Goal: Answer question/provide support: Share knowledge or assist other users

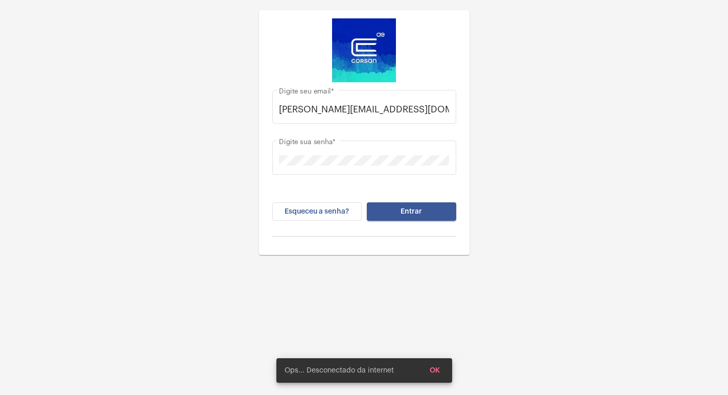
click at [410, 210] on span "Entrar" at bounding box center [410, 211] width 21 height 7
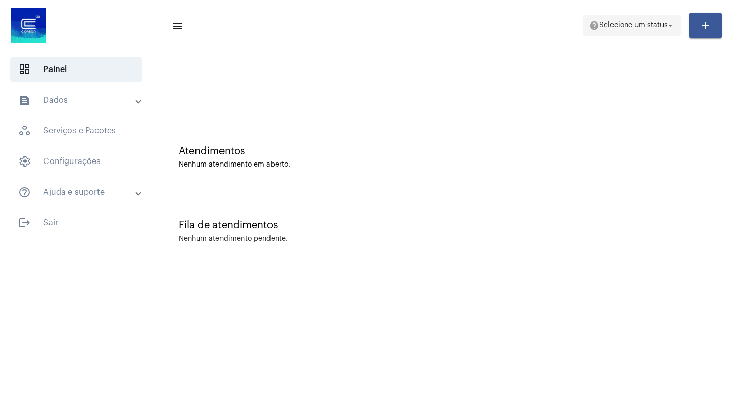
drag, startPoint x: 653, startPoint y: 20, endPoint x: 651, endPoint y: 33, distance: 13.4
click at [653, 21] on span "help Selecione um status arrow_drop_down" at bounding box center [632, 25] width 86 height 18
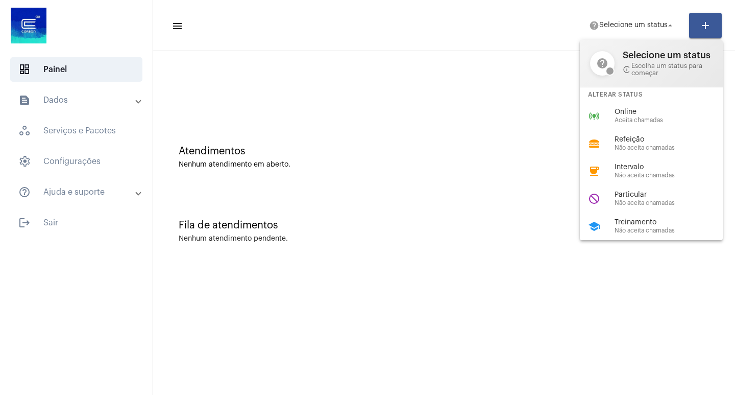
drag, startPoint x: 616, startPoint y: 223, endPoint x: 516, endPoint y: 165, distance: 115.3
click at [604, 213] on div "school Treinamento Não aceita chamadas" at bounding box center [659, 226] width 159 height 28
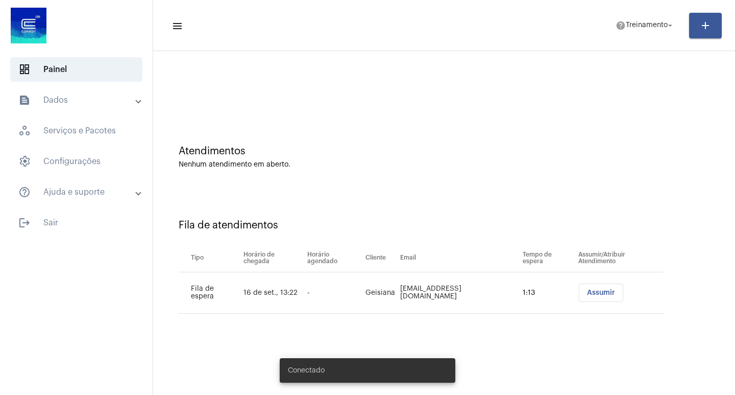
click at [587, 295] on span "Assumir" at bounding box center [601, 292] width 28 height 7
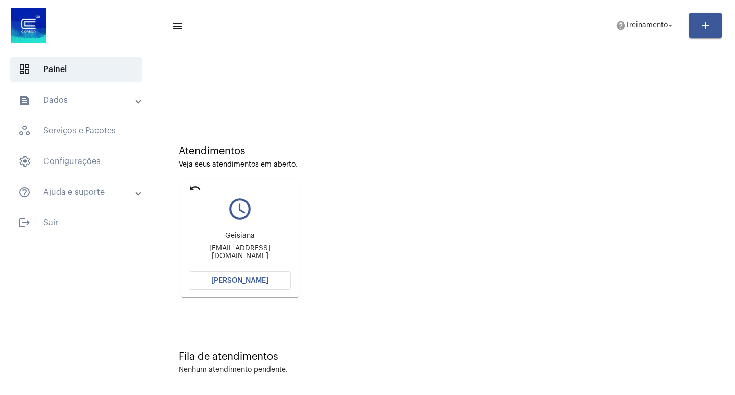
click at [251, 279] on span "Abrir Chamada" at bounding box center [239, 280] width 57 height 7
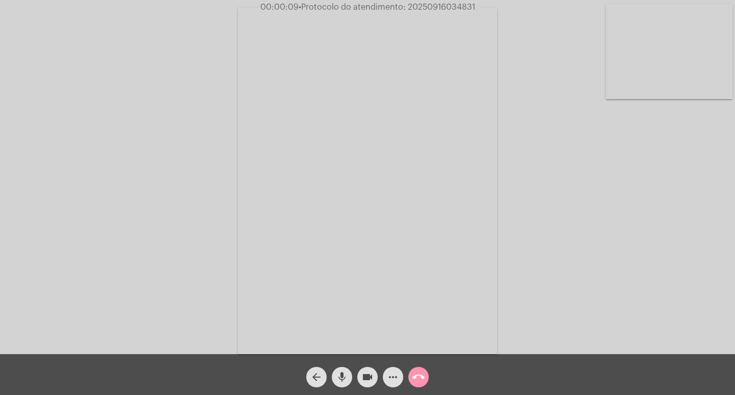
click at [710, 297] on div "Acessando Câmera e Microfone..." at bounding box center [367, 180] width 733 height 354
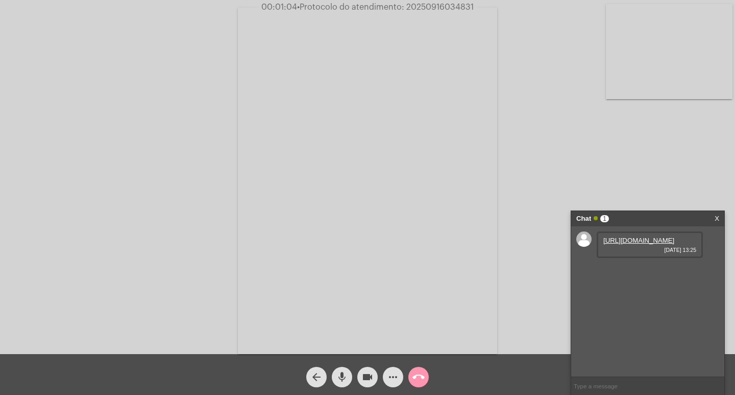
click at [625, 244] on link "https://neft-transfer-bucket.s3.amazonaws.com/temp-ed79a42f-10d4-7f01-ae3d-3636…" at bounding box center [639, 240] width 71 height 8
click at [338, 379] on mat-icon "mic" at bounding box center [342, 377] width 12 height 12
click at [370, 375] on mat-icon "videocam" at bounding box center [368, 377] width 12 height 12
drag, startPoint x: 341, startPoint y: 371, endPoint x: 361, endPoint y: 378, distance: 21.0
click at [341, 374] on mat-icon "mic_off" at bounding box center [342, 377] width 12 height 12
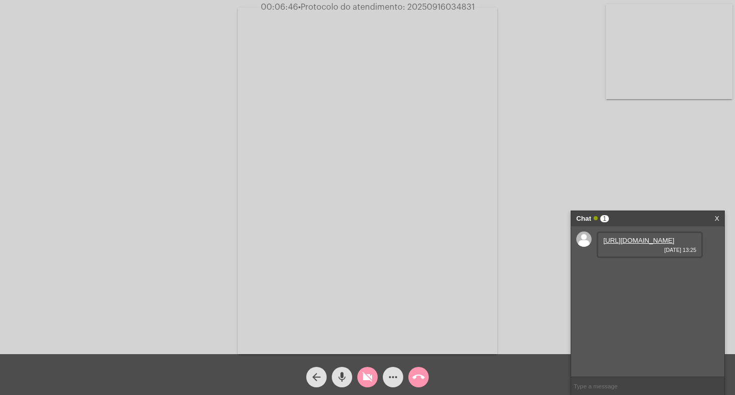
click at [363, 368] on span "videocam_off" at bounding box center [368, 377] width 12 height 20
click at [420, 375] on mat-icon "call_end" at bounding box center [419, 377] width 12 height 12
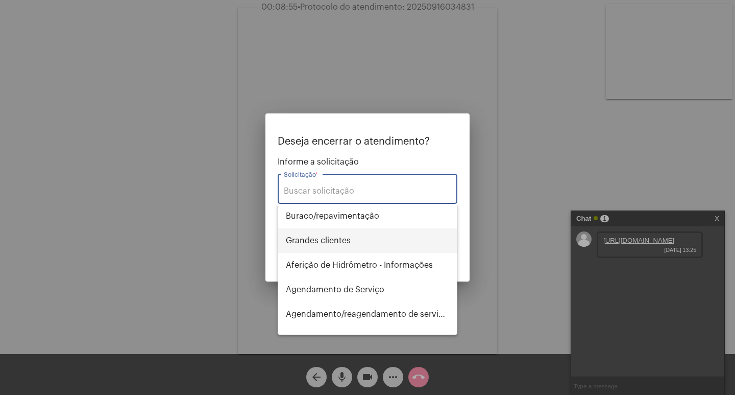
click at [342, 240] on span "⁠Grandes clientes" at bounding box center [367, 240] width 163 height 25
type input "⁠Grandes clientes"
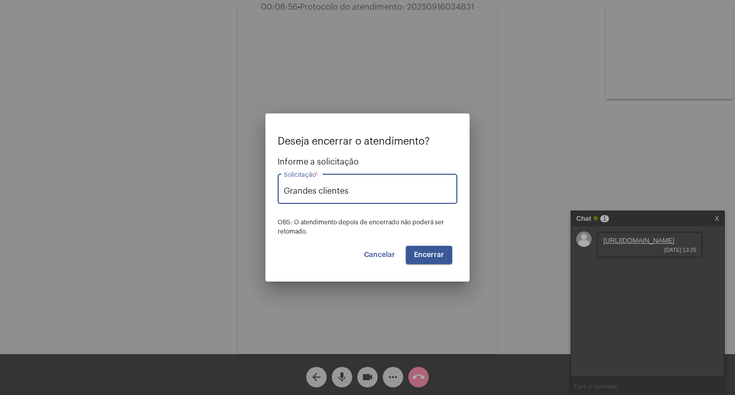
click at [430, 256] on span "Encerrar" at bounding box center [429, 254] width 30 height 7
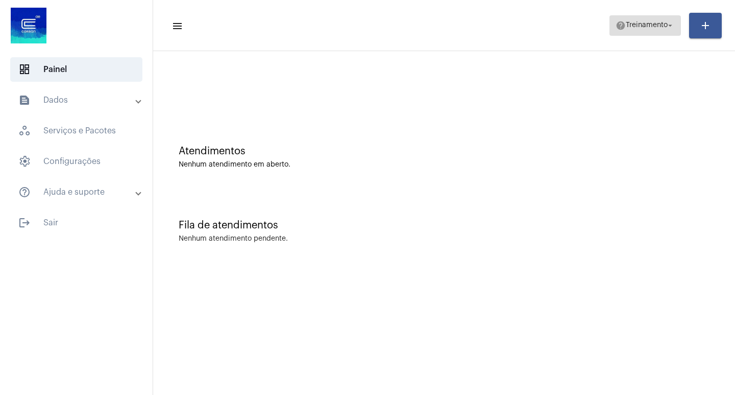
click at [651, 26] on span "help Treinamento arrow_drop_down" at bounding box center [645, 25] width 59 height 18
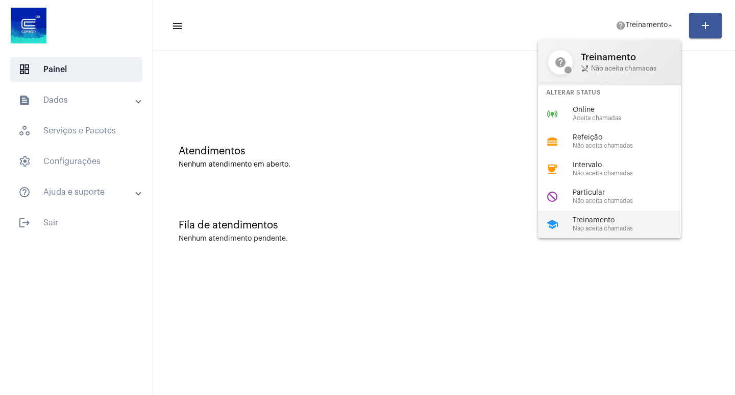
click at [587, 220] on span "Treinamento" at bounding box center [631, 221] width 116 height 8
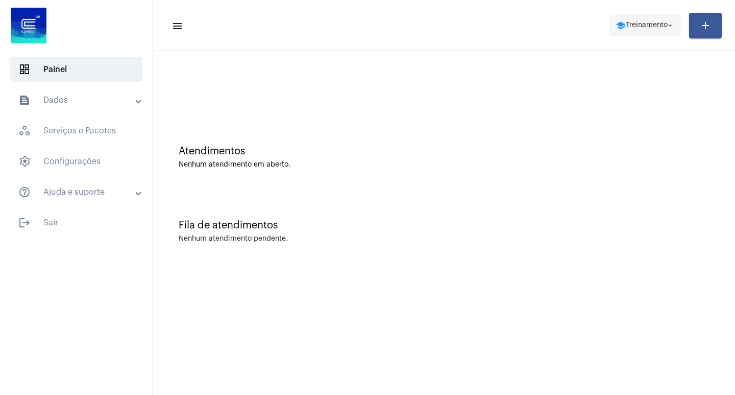
click at [662, 25] on span "school Treinamento arrow_drop_down" at bounding box center [645, 25] width 59 height 18
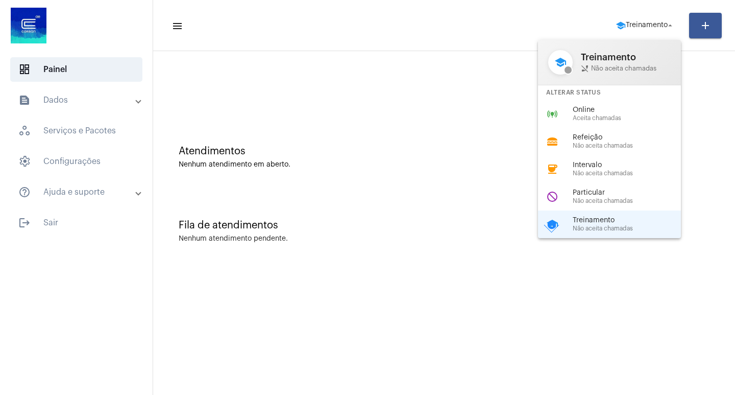
drag, startPoint x: 603, startPoint y: 114, endPoint x: 595, endPoint y: 116, distance: 7.9
click at [601, 116] on div "Online Aceita chamadas" at bounding box center [631, 113] width 116 height 15
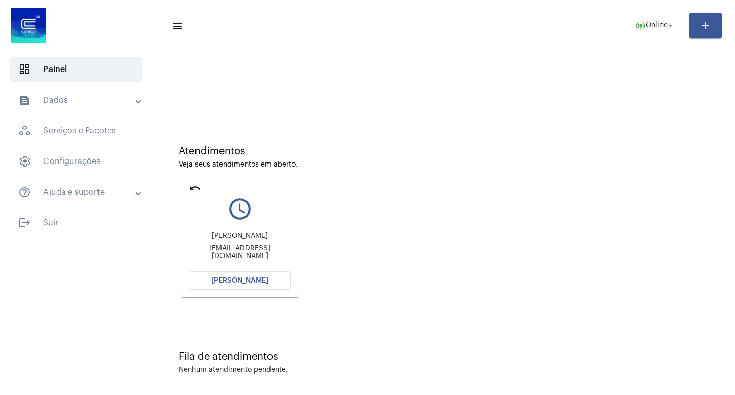
click at [240, 278] on span "Abrir Chamada" at bounding box center [239, 280] width 57 height 7
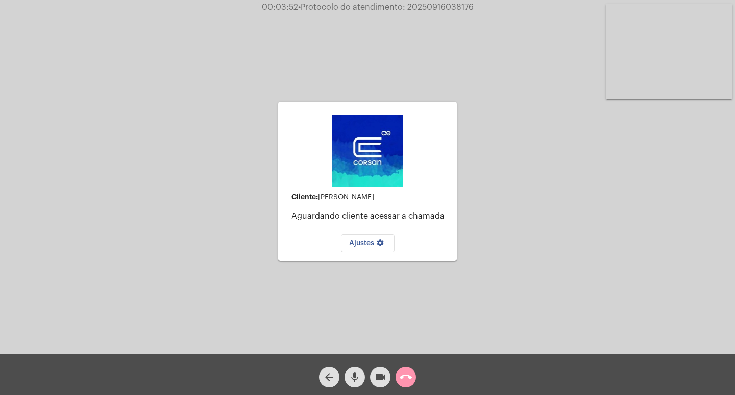
click at [402, 377] on mat-icon "call_end" at bounding box center [406, 377] width 12 height 12
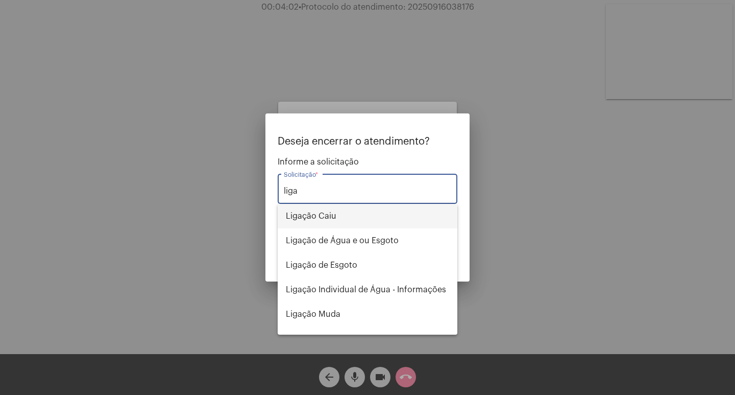
click at [330, 217] on span "Ligação Caiu" at bounding box center [367, 216] width 163 height 25
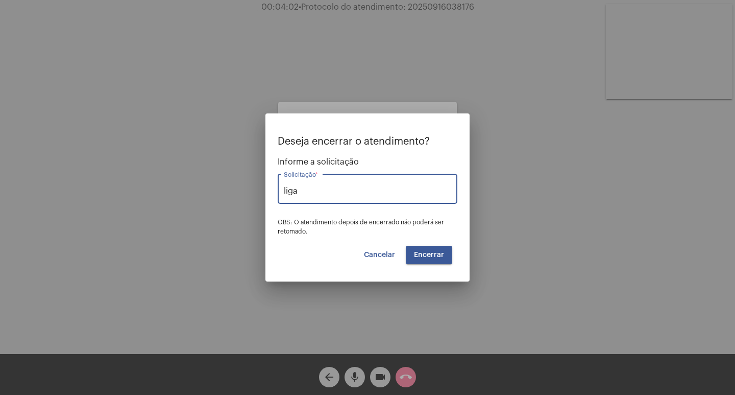
type input "Ligação Caiu"
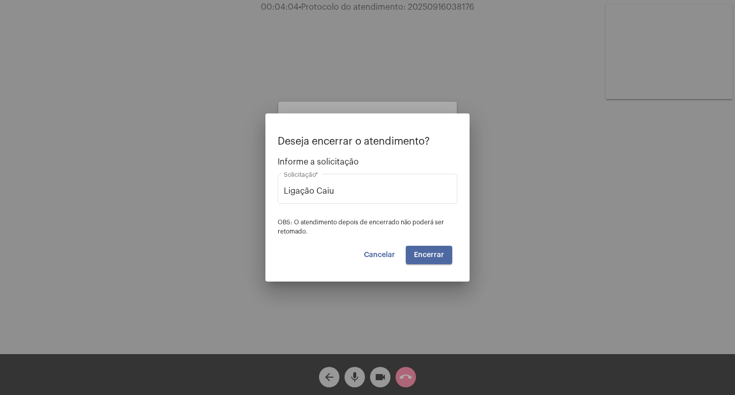
click at [434, 254] on span "Encerrar" at bounding box center [429, 254] width 30 height 7
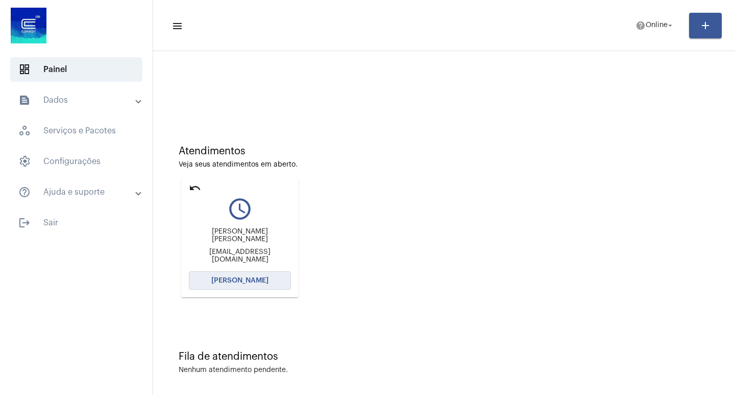
click at [260, 280] on span "Abrir Chamada" at bounding box center [239, 280] width 57 height 7
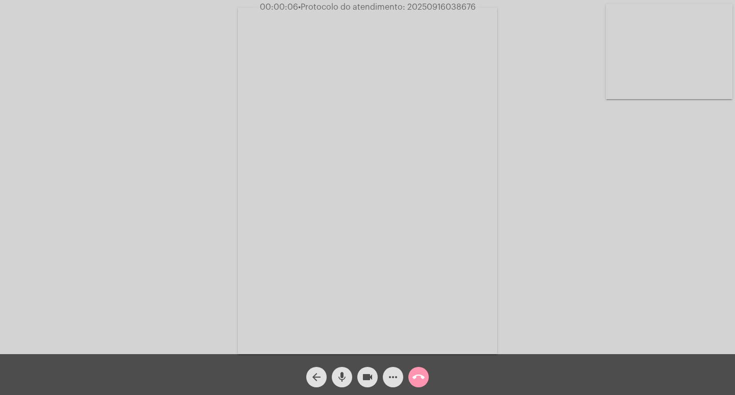
click at [701, 272] on div "Acessando Câmera e Microfone..." at bounding box center [367, 180] width 733 height 354
click at [393, 378] on mat-icon "more_horiz" at bounding box center [393, 377] width 12 height 12
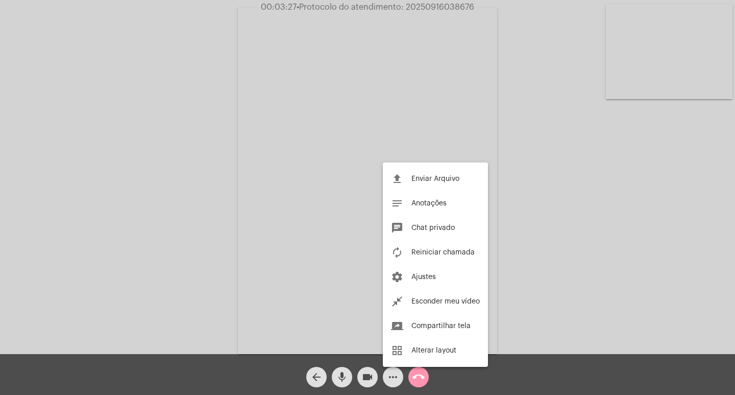
click at [446, 118] on div at bounding box center [367, 197] width 735 height 395
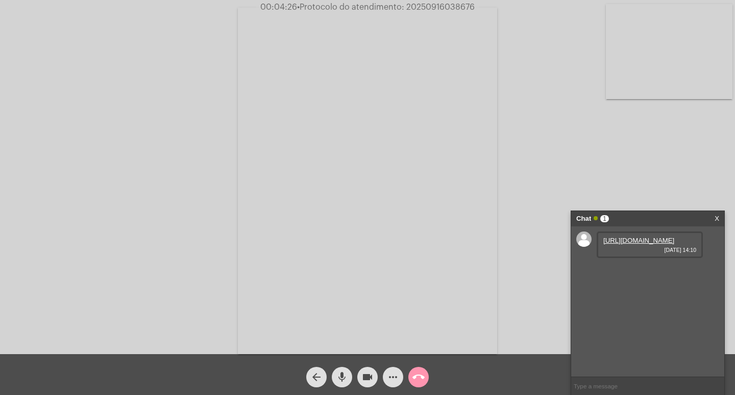
click at [642, 244] on link "https://neft-transfer-bucket.s3.amazonaws.com/temp-3e045f00-9577-a431-4de3-3960…" at bounding box center [639, 240] width 71 height 8
click at [417, 378] on mat-icon "call_end" at bounding box center [419, 377] width 12 height 12
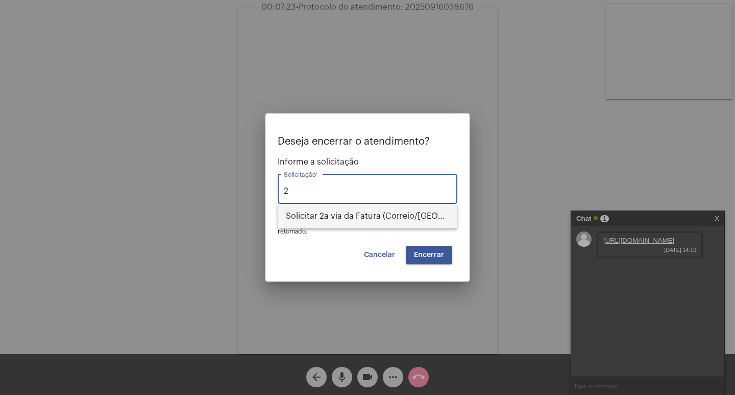
click at [324, 211] on span "Solicitar 2a via da Fatura (Correio/US/Email)" at bounding box center [367, 216] width 163 height 25
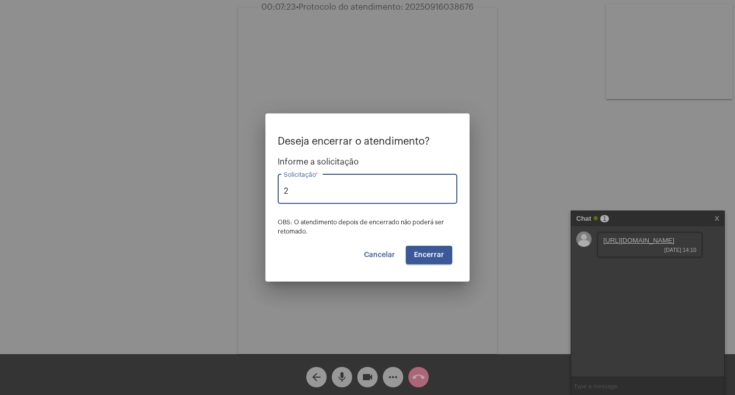
type input "Solicitar 2a via da Fatura (Correio/US/Email)"
click at [427, 249] on button "Encerrar" at bounding box center [429, 255] width 46 height 18
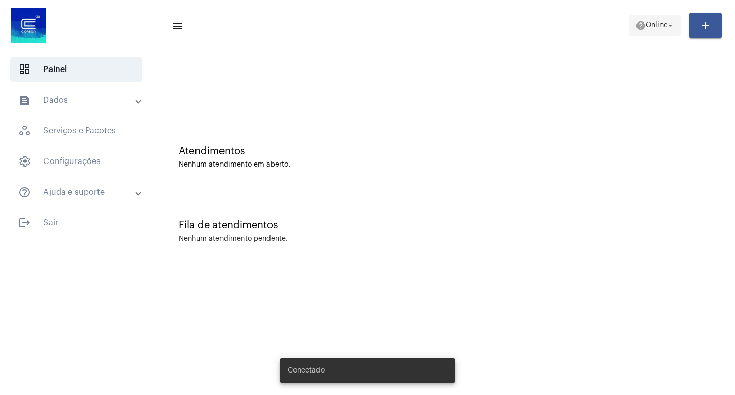
click at [653, 26] on span "Online" at bounding box center [657, 25] width 22 height 7
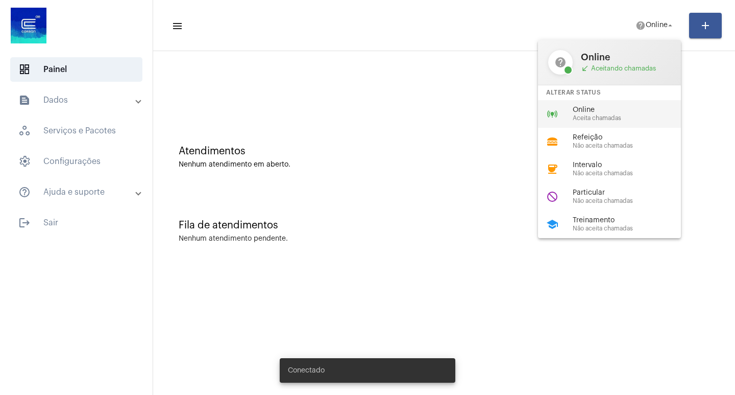
click at [593, 107] on span "Online" at bounding box center [631, 110] width 116 height 8
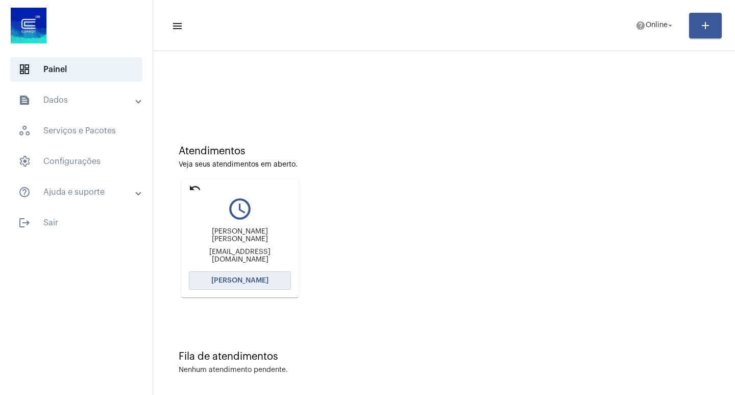
click at [227, 279] on span "Abrir Chamada" at bounding box center [239, 280] width 57 height 7
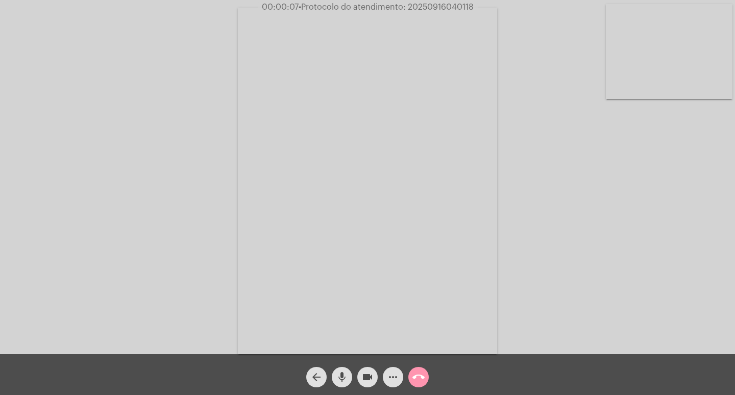
click at [701, 265] on div "Acessando Câmera e Microfone..." at bounding box center [367, 180] width 733 height 354
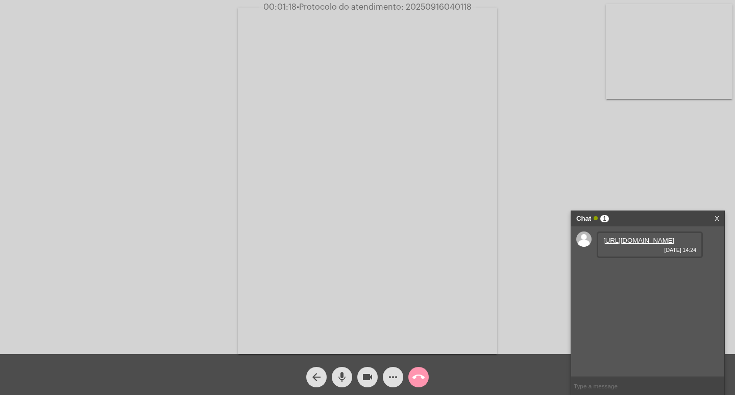
click at [625, 244] on link "https://neft-transfer-bucket.s3.amazonaws.com/temp-c1139107-c0b3-da68-512d-3ff4…" at bounding box center [639, 240] width 71 height 8
click at [630, 273] on link "https://neft-transfer-bucket.s3.amazonaws.com/temp-99455e41-fc47-1a8e-daaf-063e…" at bounding box center [639, 270] width 71 height 8
click at [635, 244] on link "https://neft-transfer-bucket.s3.amazonaws.com/temp-c1139107-c0b3-da68-512d-3ff4…" at bounding box center [639, 240] width 71 height 8
click at [392, 377] on mat-icon "more_horiz" at bounding box center [393, 377] width 12 height 12
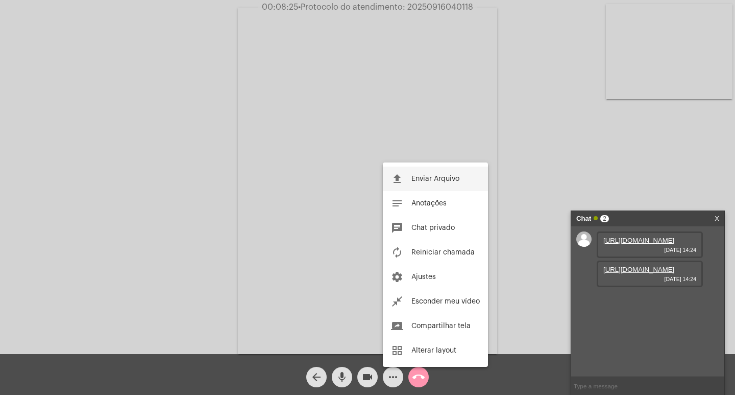
click at [428, 180] on span "Enviar Arquivo" at bounding box center [436, 178] width 48 height 7
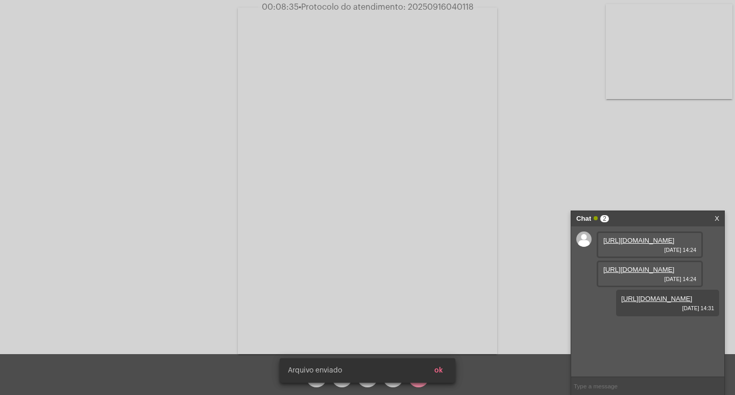
scroll to position [9, 0]
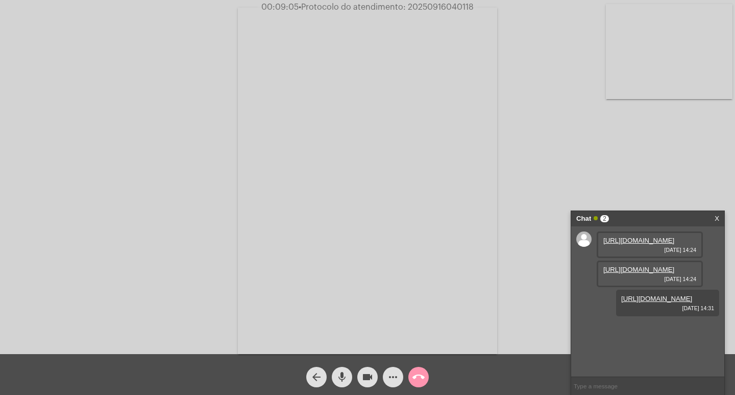
click at [417, 377] on mat-icon "call_end" at bounding box center [419, 377] width 12 height 12
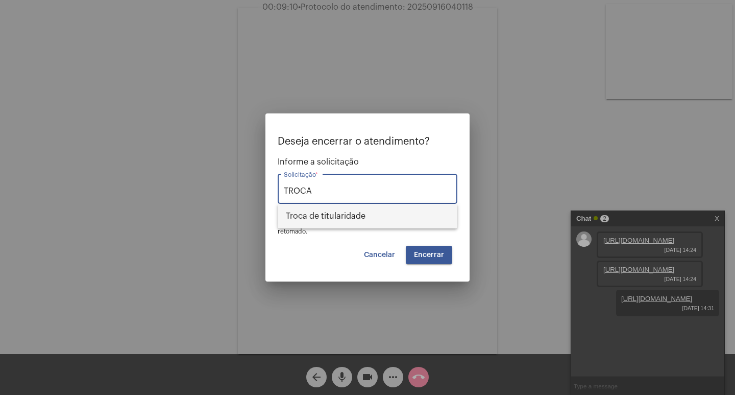
click at [384, 220] on span "Troca de titularidade" at bounding box center [367, 216] width 163 height 25
type input "Troca de titularidade"
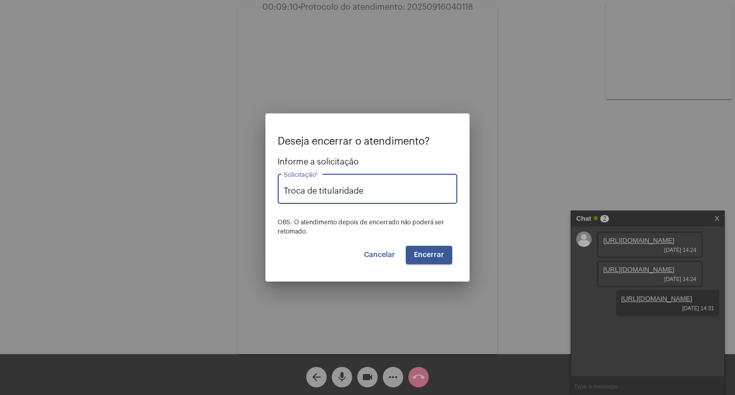
click at [436, 256] on span "Encerrar" at bounding box center [429, 254] width 30 height 7
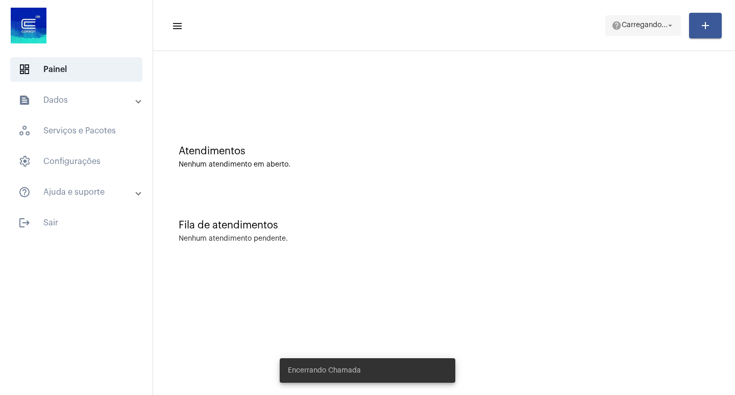
click at [638, 32] on span "help Carregando... arrow_drop_down" at bounding box center [643, 25] width 63 height 18
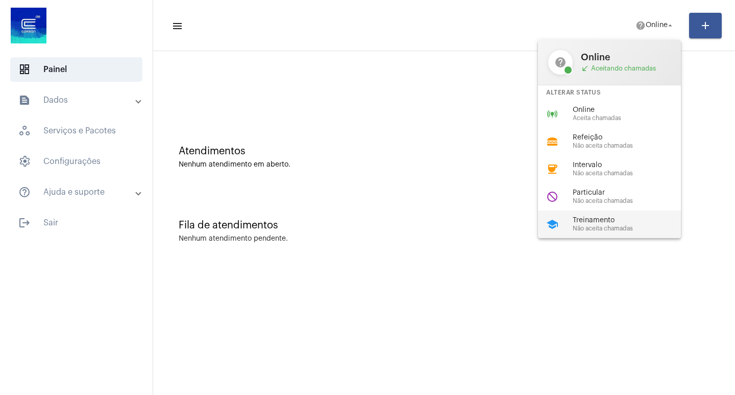
click at [595, 224] on span "Treinamento" at bounding box center [631, 221] width 116 height 8
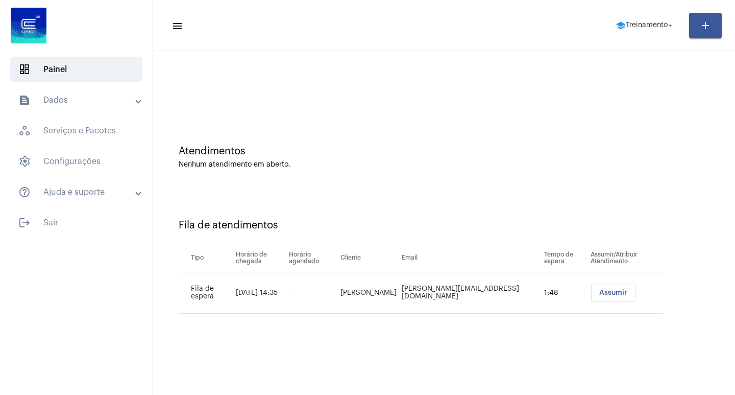
click at [644, 14] on mat-toolbar-row "menu school Treinamento arrow_drop_down add" at bounding box center [444, 25] width 582 height 33
click at [654, 32] on span "school Treinamento arrow_drop_down" at bounding box center [645, 25] width 59 height 18
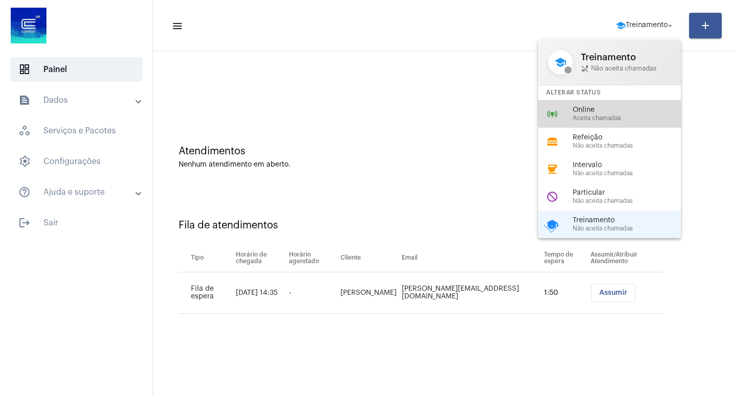
click at [591, 104] on div "online_prediction Online Aceita chamadas" at bounding box center [617, 114] width 159 height 28
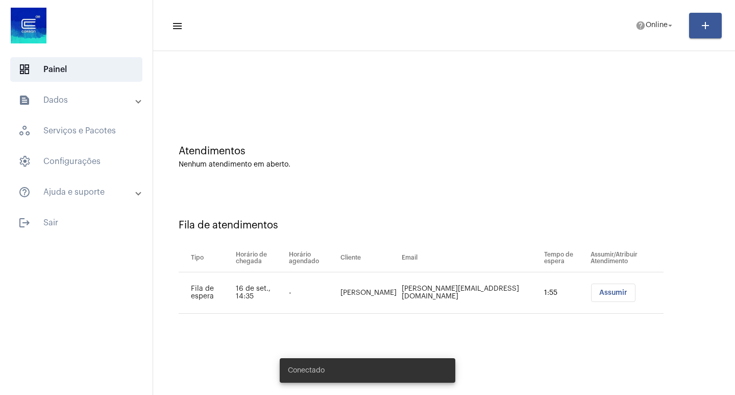
click at [600, 294] on span "Assumir" at bounding box center [614, 292] width 28 height 7
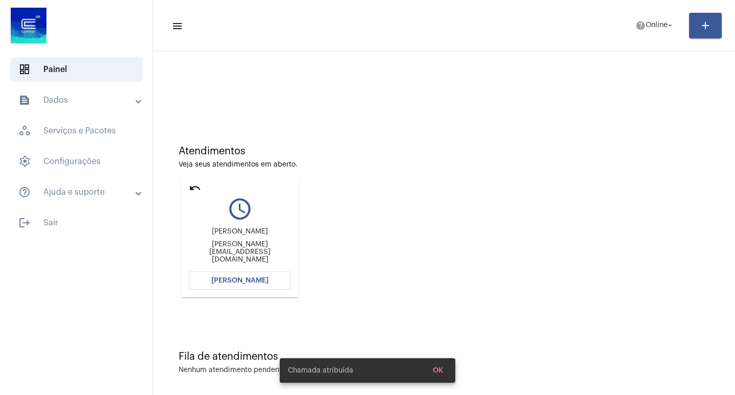
click at [239, 279] on span "Abrir Chamada" at bounding box center [239, 280] width 57 height 7
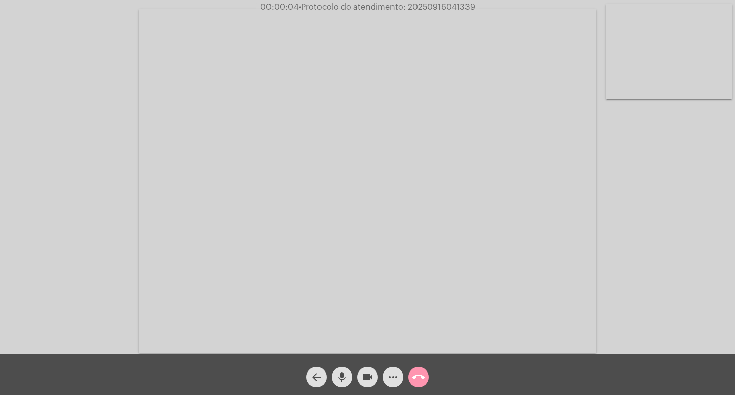
click at [704, 288] on div "Acessando Câmera e Microfone..." at bounding box center [367, 180] width 733 height 354
click at [416, 377] on mat-icon "call_end" at bounding box center [419, 377] width 12 height 12
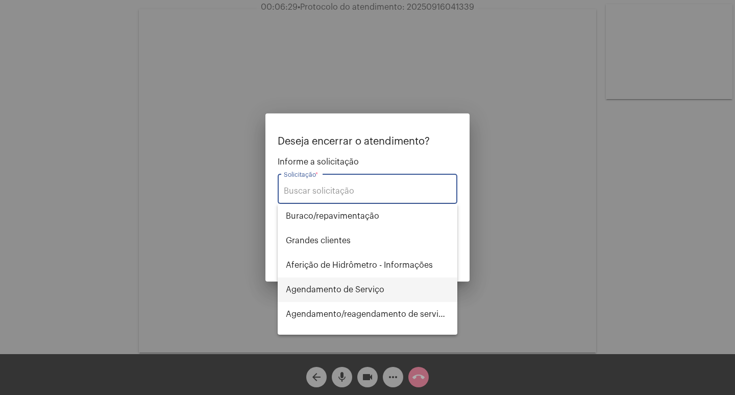
drag, startPoint x: 353, startPoint y: 289, endPoint x: 403, endPoint y: 282, distance: 51.1
click at [353, 289] on span "Agendamento de Serviço" at bounding box center [367, 289] width 163 height 25
type input "Agendamento de Serviço"
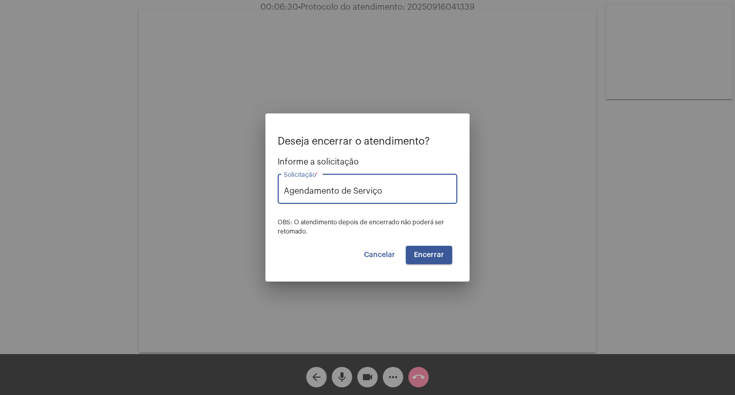
click at [425, 261] on button "Encerrar" at bounding box center [429, 255] width 46 height 18
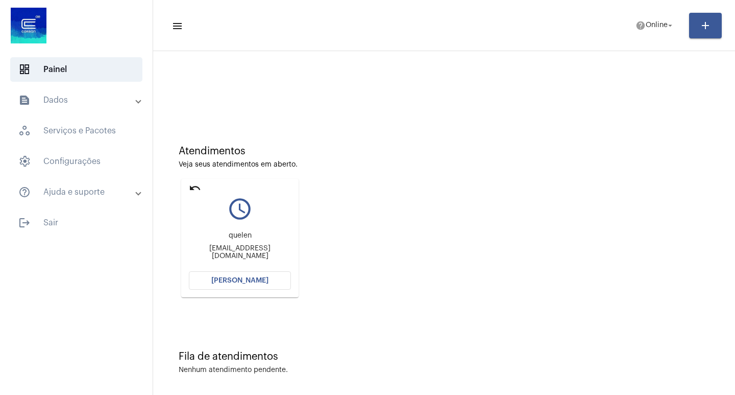
click at [247, 282] on span "Abrir Chamada" at bounding box center [239, 280] width 57 height 7
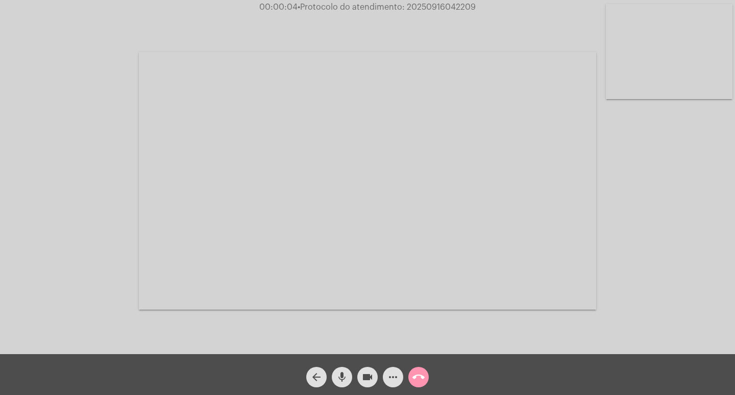
click at [697, 308] on div "Acessando Câmera e Microfone..." at bounding box center [367, 180] width 733 height 354
click at [723, 286] on div "Acessando Câmera e Microfone..." at bounding box center [367, 180] width 733 height 354
click at [393, 380] on mat-icon "more_horiz" at bounding box center [393, 377] width 12 height 12
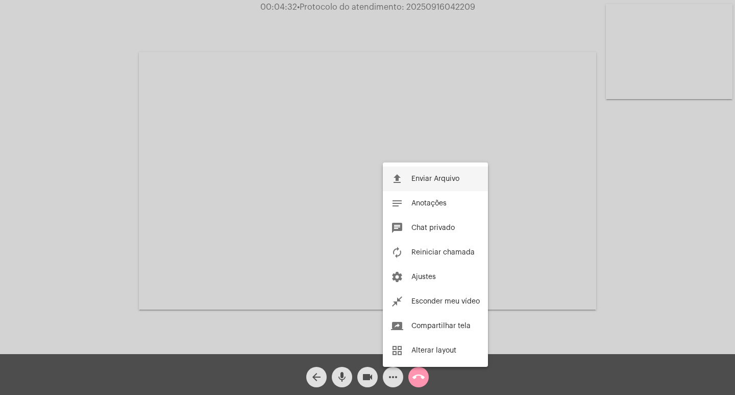
click at [427, 180] on span "Enviar Arquivo" at bounding box center [436, 178] width 48 height 7
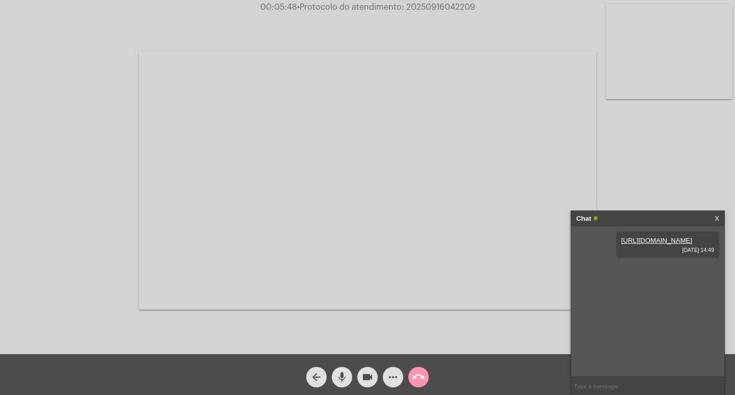
click at [420, 380] on mat-icon "call_end" at bounding box center [419, 377] width 12 height 12
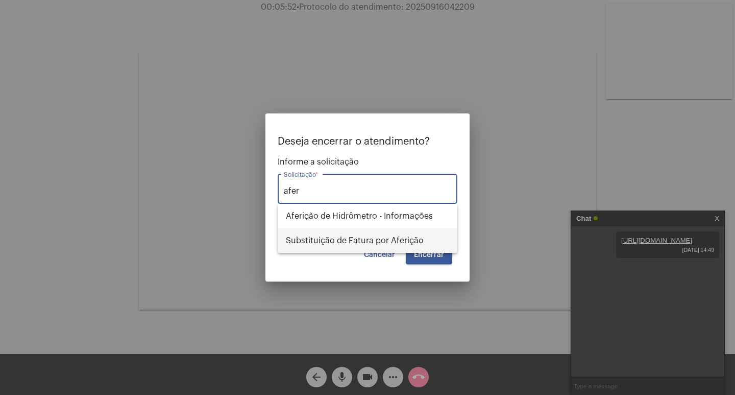
click at [336, 238] on span "Substituição de Fatura por Aferição" at bounding box center [367, 240] width 163 height 25
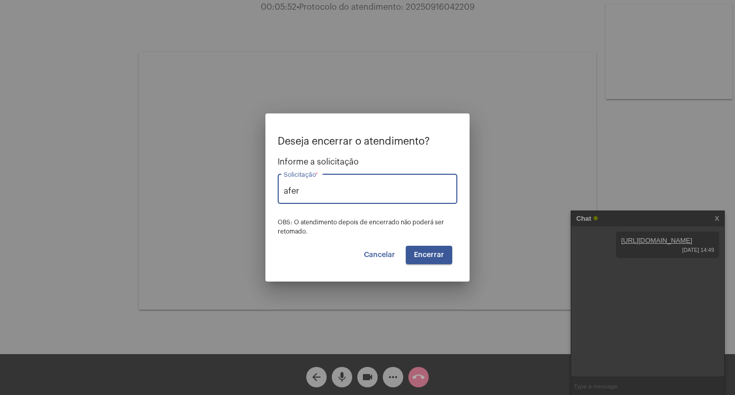
type input "Substituição de Fatura por Aferição"
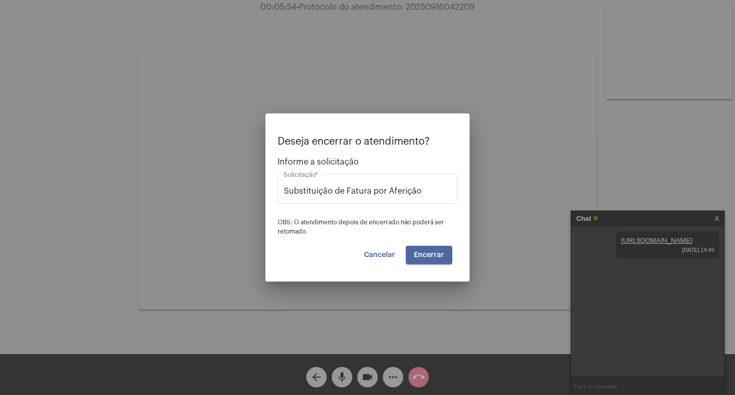
click at [432, 251] on span "Encerrar" at bounding box center [429, 254] width 30 height 7
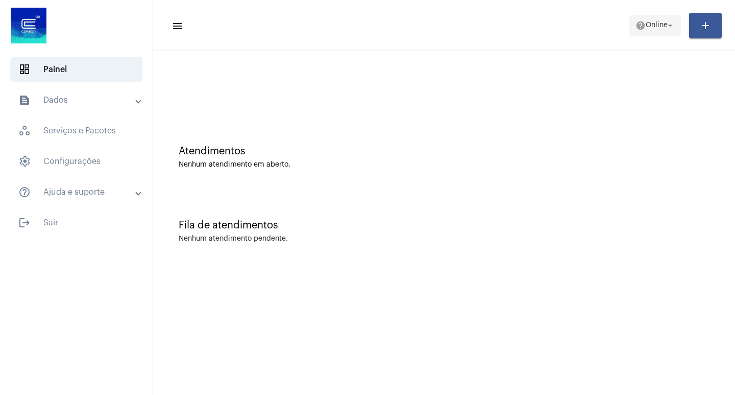
drag, startPoint x: 659, startPoint y: 21, endPoint x: 659, endPoint y: 28, distance: 6.6
click at [659, 22] on span "help Online arrow_drop_down" at bounding box center [655, 25] width 39 height 18
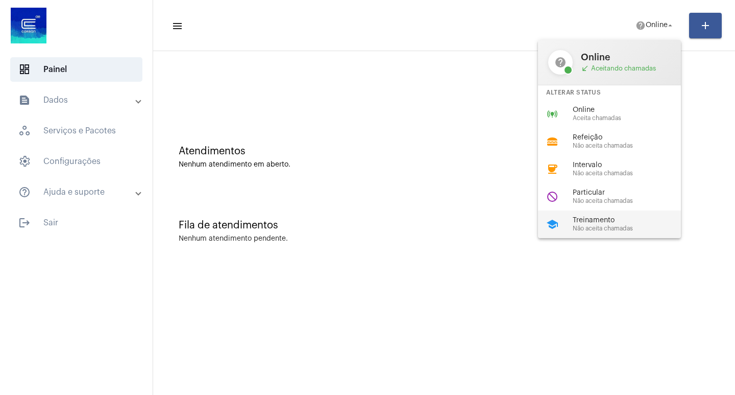
click at [606, 226] on span "Não aceita chamadas" at bounding box center [631, 228] width 116 height 7
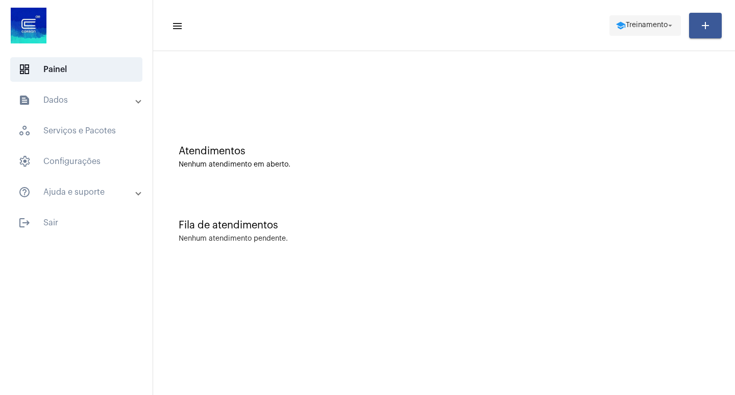
click at [657, 26] on span "school Treinamento arrow_drop_down" at bounding box center [645, 25] width 59 height 18
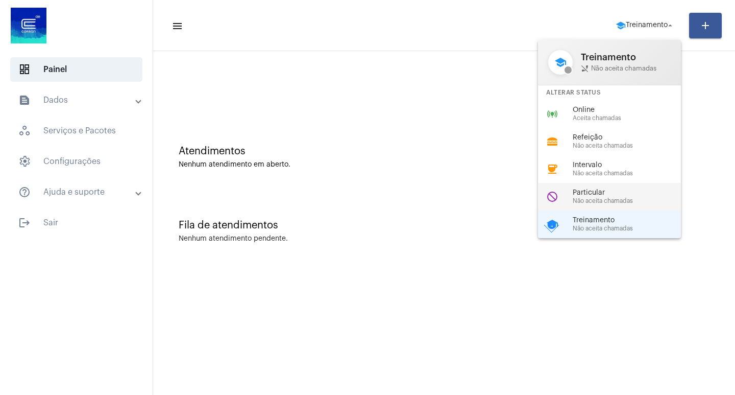
click at [596, 194] on span "Particular" at bounding box center [631, 193] width 116 height 8
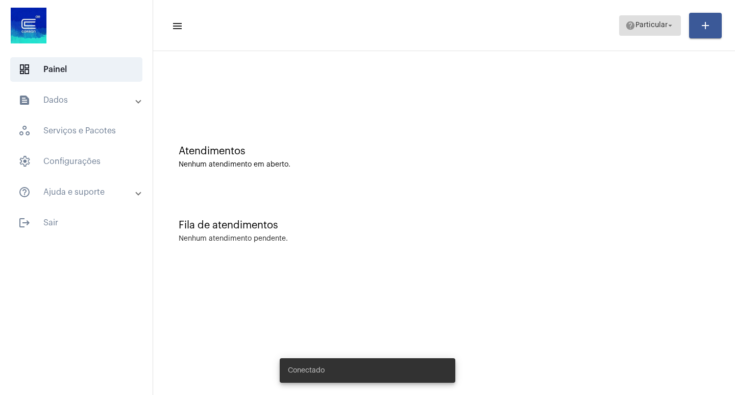
click at [644, 27] on span "Particular" at bounding box center [652, 25] width 32 height 7
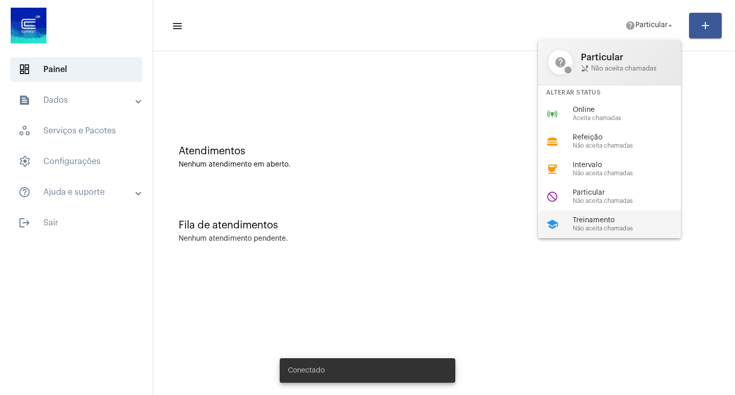
click at [593, 227] on span "Não aceita chamadas" at bounding box center [631, 228] width 116 height 7
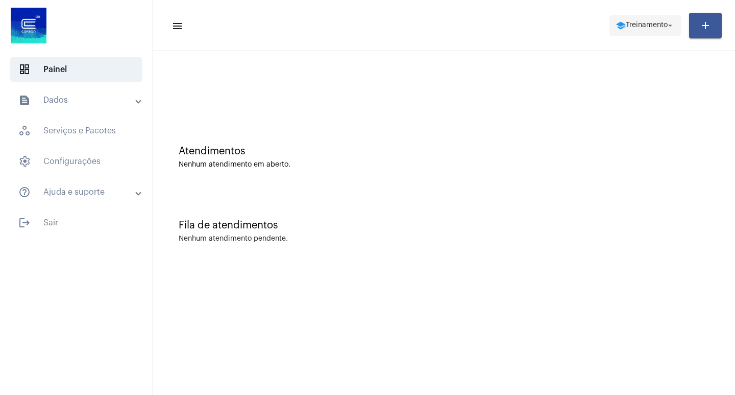
click at [641, 31] on span "school Treinamento arrow_drop_down" at bounding box center [645, 25] width 59 height 18
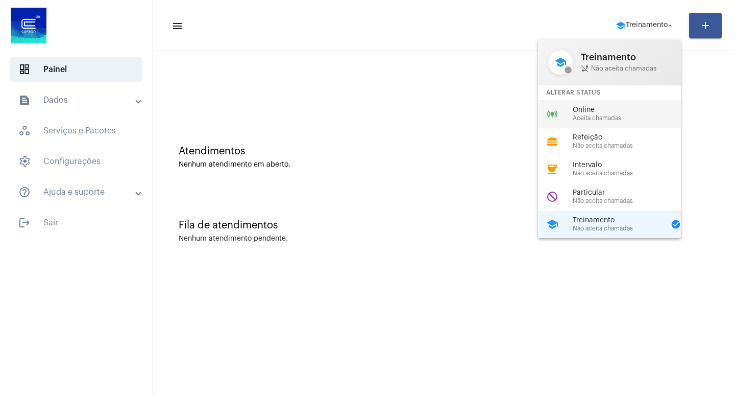
click at [580, 110] on span "Online" at bounding box center [631, 110] width 116 height 8
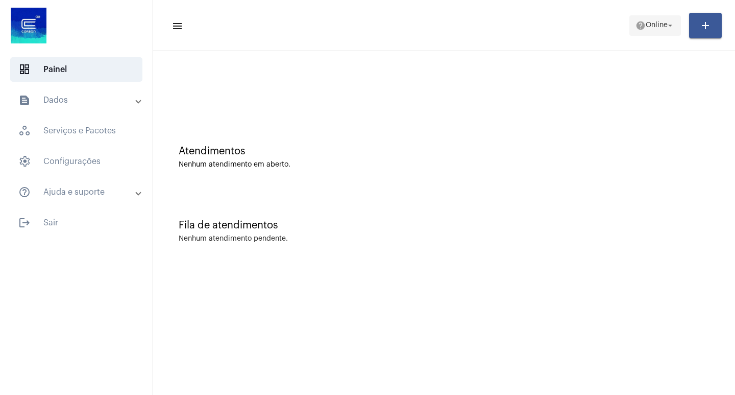
click at [660, 24] on span "help Online arrow_drop_down" at bounding box center [655, 25] width 39 height 18
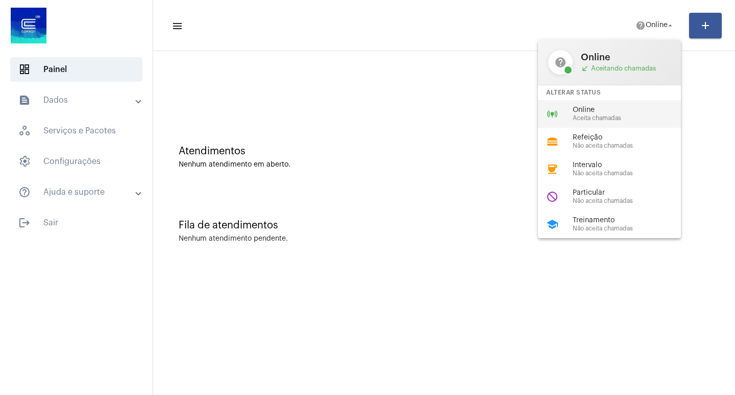
click at [610, 116] on span "Aceita chamadas" at bounding box center [631, 118] width 116 height 7
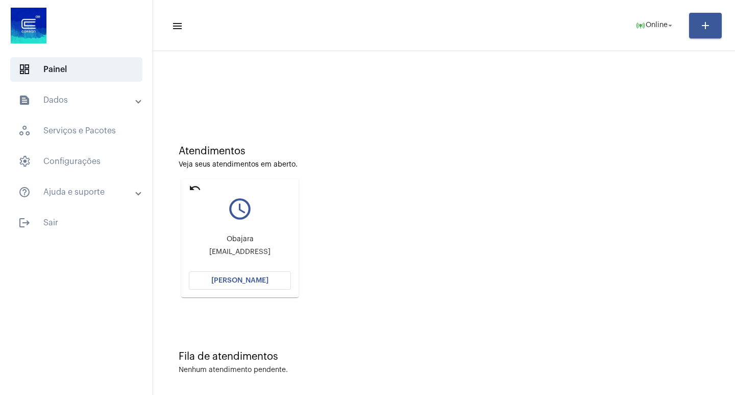
click at [246, 281] on span "[PERSON_NAME]" at bounding box center [239, 280] width 57 height 7
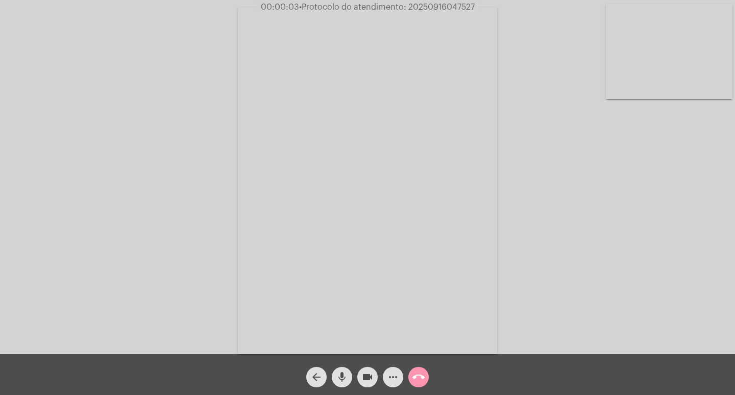
click at [692, 295] on div "Acessando Câmera e Microfone..." at bounding box center [367, 180] width 733 height 354
click at [388, 378] on mat-icon "more_horiz" at bounding box center [393, 377] width 12 height 12
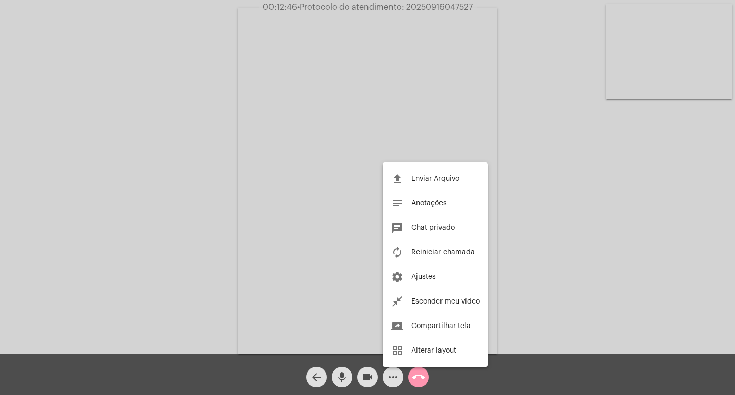
drag, startPoint x: 431, startPoint y: 224, endPoint x: 439, endPoint y: 251, distance: 28.8
click at [431, 224] on button "chat Chat privado" at bounding box center [435, 228] width 105 height 25
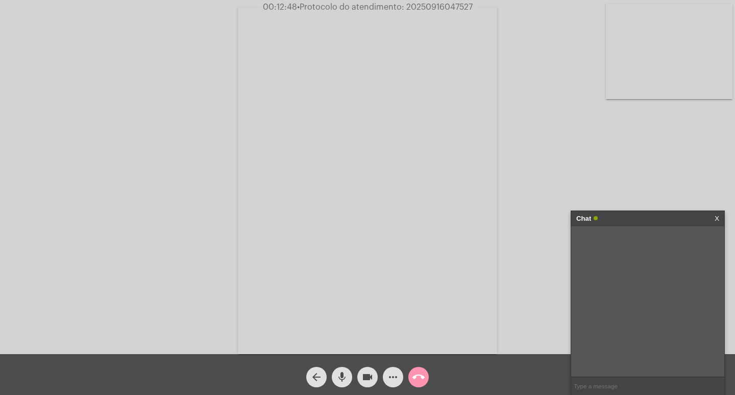
paste input "Entrada + 10 parcelas de R$ 141,85"
click at [596, 385] on input "Entrada + 10 parcelas de R$ 141,85" at bounding box center [647, 386] width 153 height 18
click at [631, 386] on input "Entrada 322,40 - x10 parcelas de R$ 141,85" at bounding box center [647, 386] width 153 height 18
click at [638, 387] on input "Entrada 322,40 - x10 asdemais parcelas de R$ 141,85" at bounding box center [647, 386] width 153 height 18
type input "Entrada 322,40 - x10 as demais parcelas de R$ 141,85"
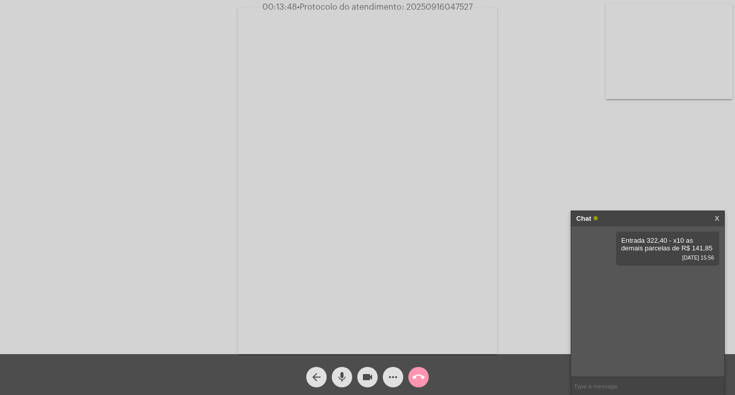
paste input "Entrada + 15 parcelas de R$ 98,85"
click at [601, 386] on input "Entrada + 15 parcelas de R$ 98,85" at bounding box center [647, 386] width 153 height 18
type input "Entrada 322,40 15 parcelas de R$ 98,85"
drag, startPoint x: 626, startPoint y: 388, endPoint x: 534, endPoint y: 392, distance: 92.5
click at [534, 392] on app-call "00:15:13 • Protocolo do atendimento: 20250916047527 Acessando Câmera e Microfon…" at bounding box center [367, 197] width 735 height 395
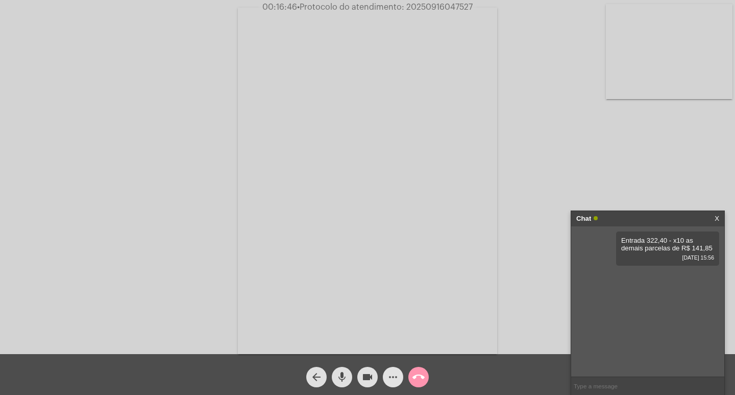
click at [388, 379] on mat-icon "more_horiz" at bounding box center [393, 377] width 12 height 12
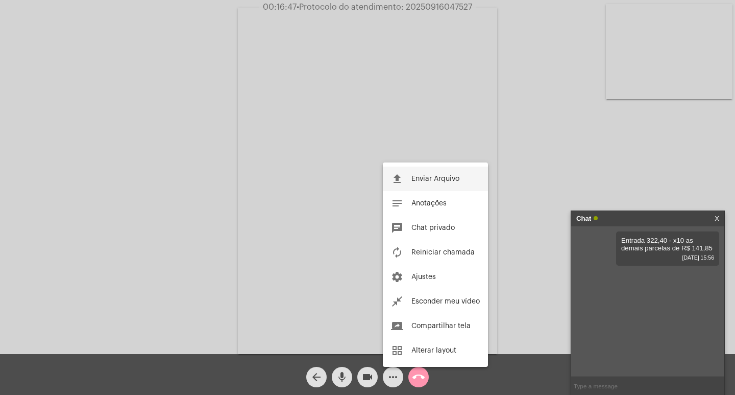
click at [425, 176] on span "Enviar Arquivo" at bounding box center [436, 178] width 48 height 7
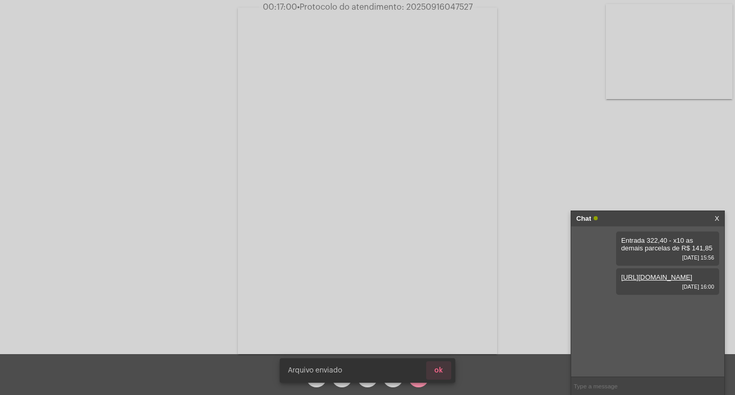
click at [442, 369] on span "ok" at bounding box center [439, 370] width 9 height 7
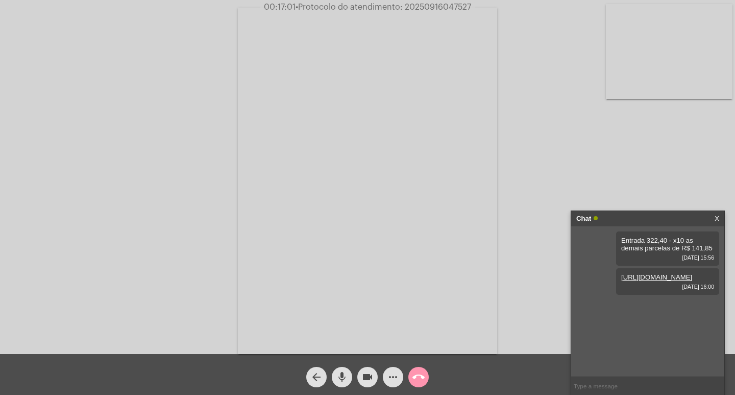
click at [392, 376] on mat-icon "more_horiz" at bounding box center [393, 377] width 12 height 12
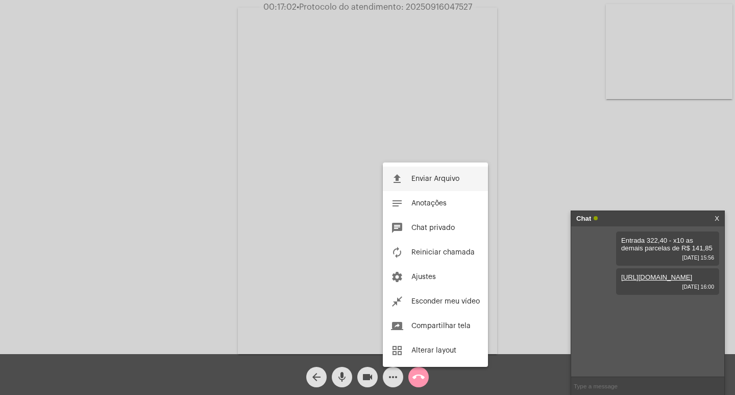
click at [442, 179] on span "Enviar Arquivo" at bounding box center [436, 178] width 48 height 7
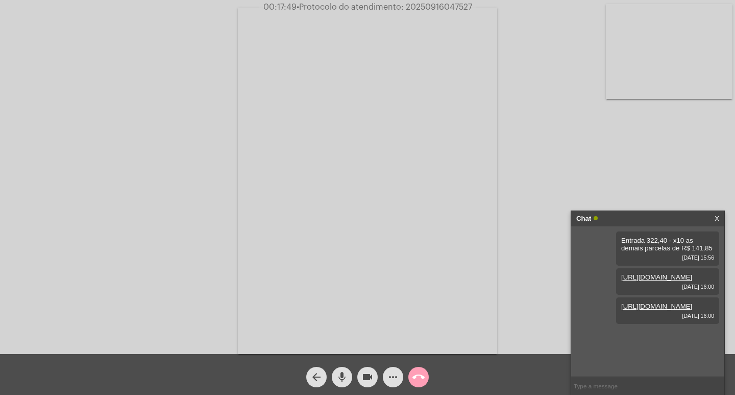
click at [417, 376] on mat-icon "call_end" at bounding box center [419, 377] width 12 height 12
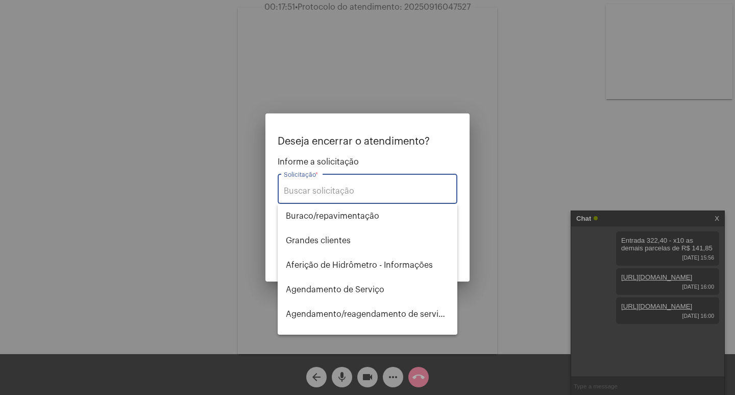
click at [345, 190] on input "Solicitação *" at bounding box center [368, 190] width 168 height 9
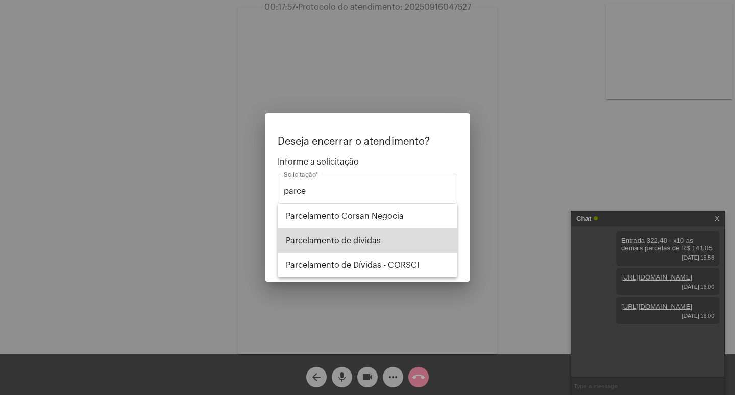
click at [346, 238] on span "Parcelamento de dívidas" at bounding box center [367, 240] width 163 height 25
type input "Parcelamento de dívidas"
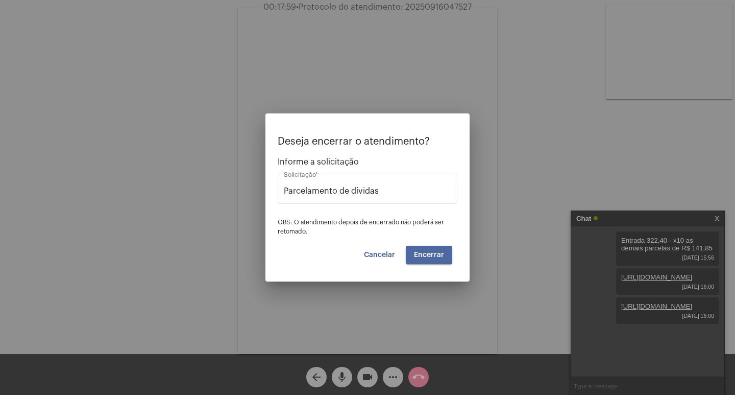
click at [422, 252] on span "Encerrar" at bounding box center [429, 254] width 30 height 7
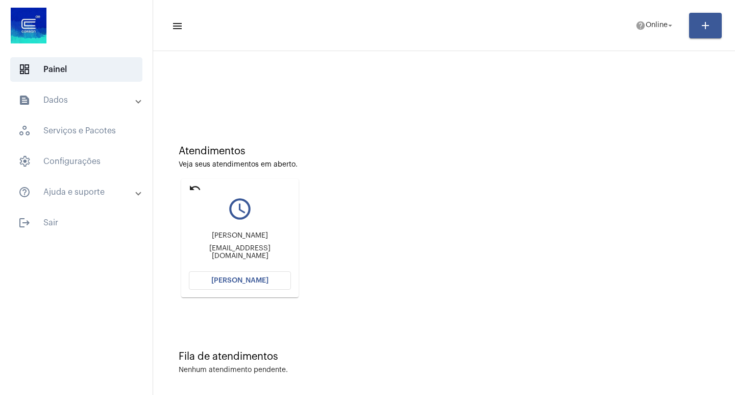
click at [232, 285] on button "[PERSON_NAME]" at bounding box center [240, 280] width 102 height 18
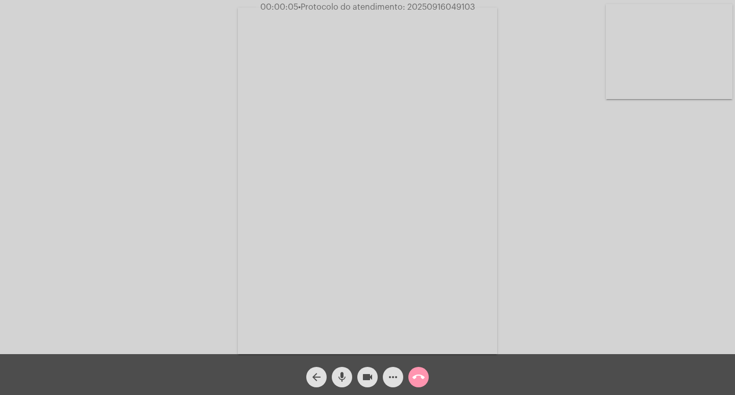
click at [680, 307] on div "Acessando Câmera e Microfone..." at bounding box center [367, 180] width 733 height 354
click at [618, 296] on div "Acessando Câmera e Microfone..." at bounding box center [367, 180] width 733 height 354
click at [392, 373] on mat-icon "more_horiz" at bounding box center [393, 377] width 12 height 12
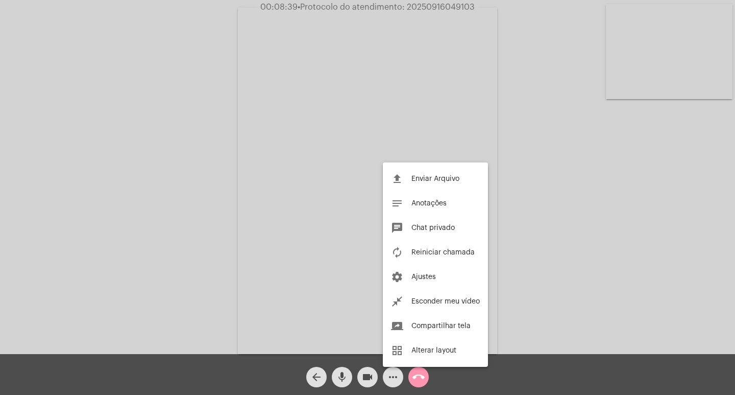
click at [422, 177] on span "Enviar Arquivo" at bounding box center [436, 178] width 48 height 7
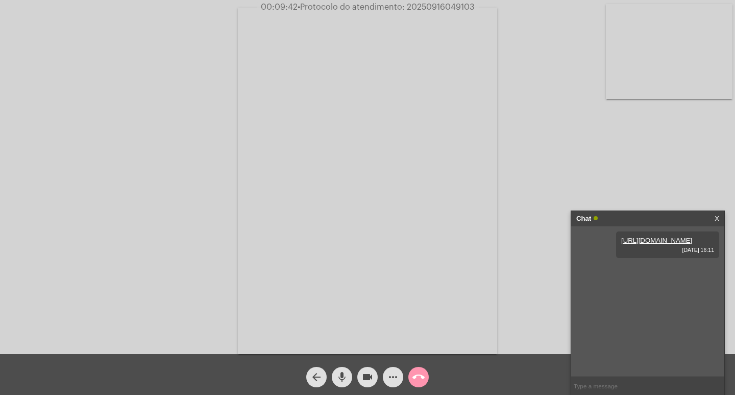
click at [419, 378] on mat-icon "call_end" at bounding box center [419, 377] width 12 height 12
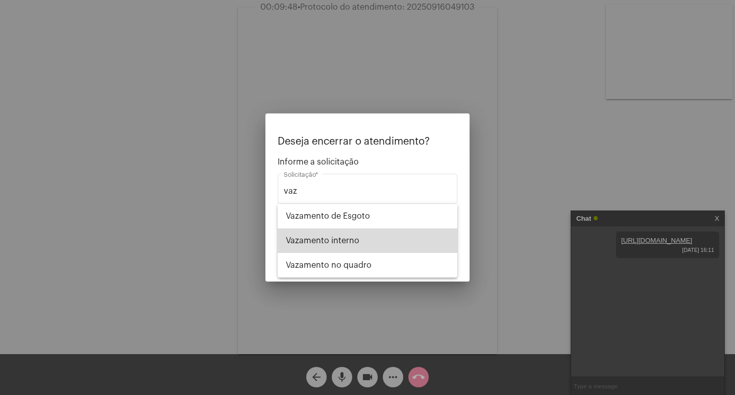
click at [361, 243] on span "Vazamento interno" at bounding box center [367, 240] width 163 height 25
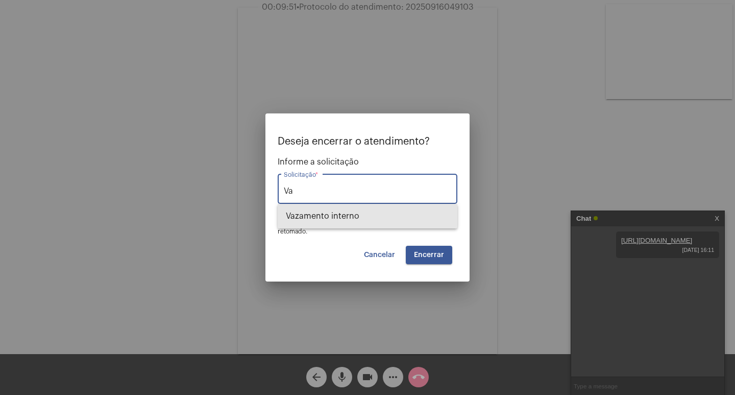
type input "V"
click at [369, 218] on span "Verificação de Falta de Água" at bounding box center [367, 216] width 163 height 25
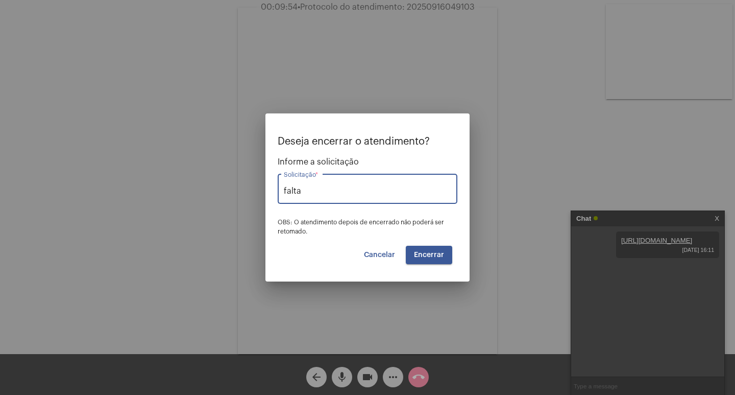
type input "Verificação de Falta de Água"
click at [437, 266] on mat-dialog-container "Deseja encerrar o atendimento? Informe a solicitação Verificação de Falta de Ág…" at bounding box center [368, 197] width 204 height 168
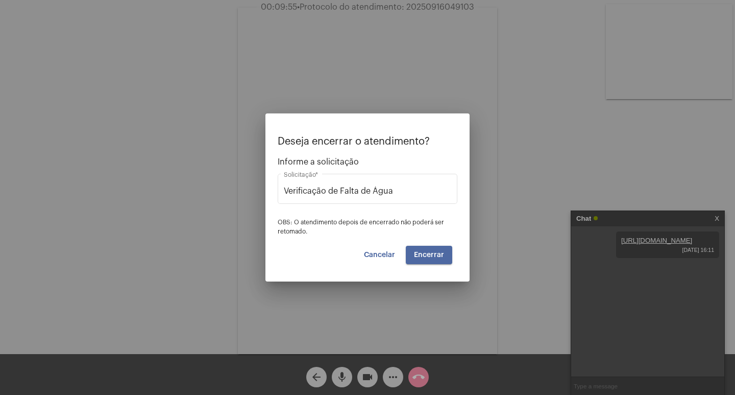
click at [435, 254] on span "Encerrar" at bounding box center [429, 254] width 30 height 7
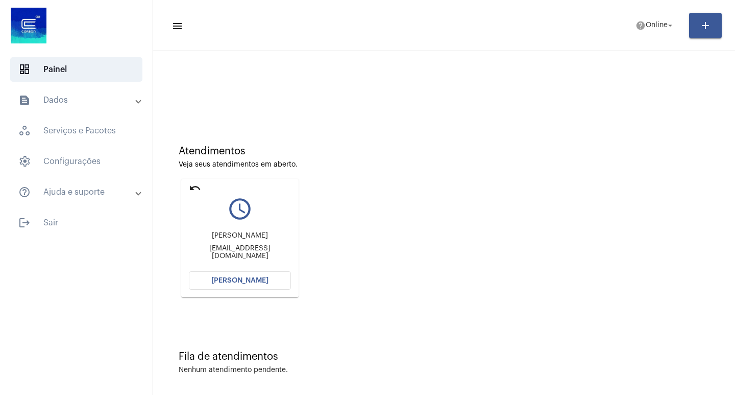
click at [213, 279] on button "[PERSON_NAME]" at bounding box center [240, 280] width 102 height 18
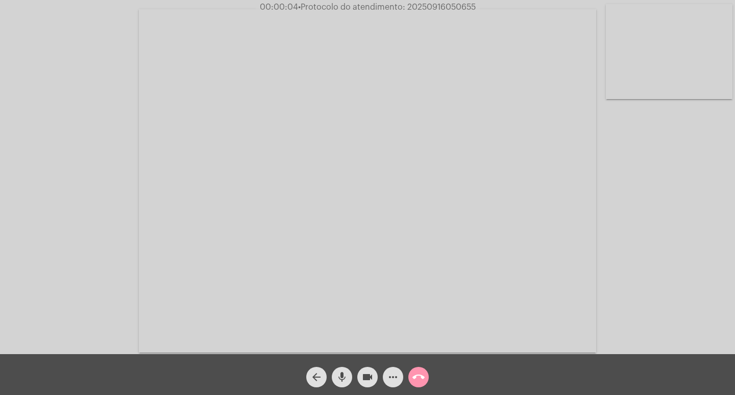
click at [693, 304] on div "Acessando Câmera e Microfone..." at bounding box center [367, 180] width 733 height 354
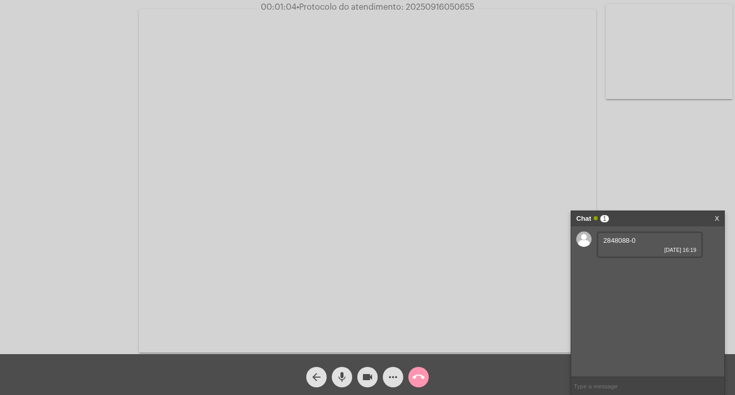
click at [617, 238] on span "2848088-0" at bounding box center [620, 240] width 32 height 8
copy span "2848088"
click at [627, 273] on link "[URL][DOMAIN_NAME]" at bounding box center [639, 270] width 71 height 8
click at [630, 295] on link "[URL][DOMAIN_NAME]" at bounding box center [639, 299] width 71 height 8
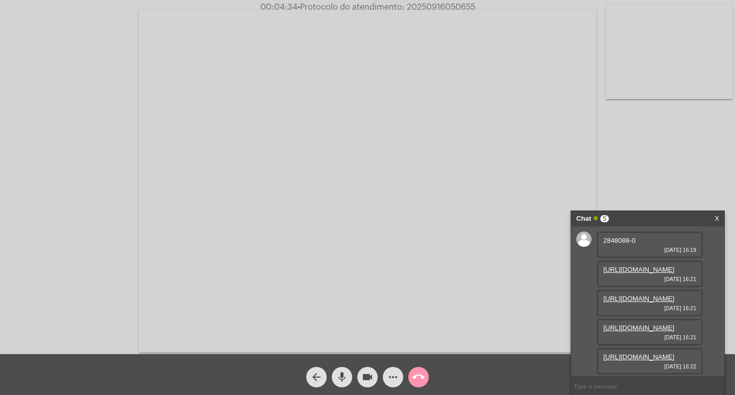
scroll to position [90, 0]
click at [634, 324] on link "[URL][DOMAIN_NAME]" at bounding box center [639, 328] width 71 height 8
click at [625, 353] on link "[URL][DOMAIN_NAME]" at bounding box center [639, 357] width 71 height 8
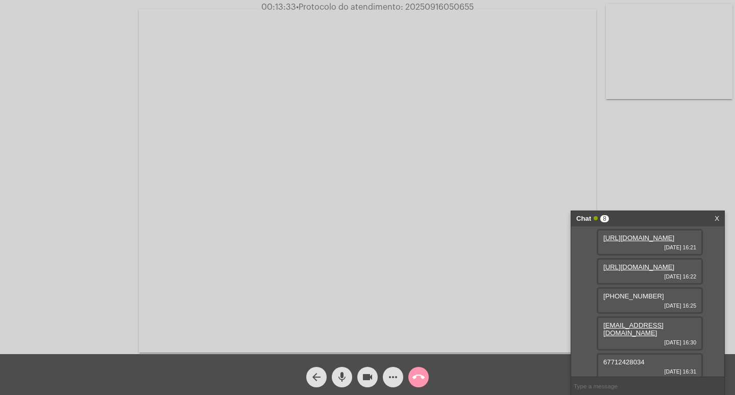
click at [624, 358] on span "67712428034" at bounding box center [624, 362] width 41 height 8
copy span "2848088"
click at [585, 366] on div "2848088-0 [DATE] 16:19 [URL][DOMAIN_NAME] [DATE] 16:21 [URL][DOMAIN_NAME] [DATE…" at bounding box center [647, 301] width 153 height 150
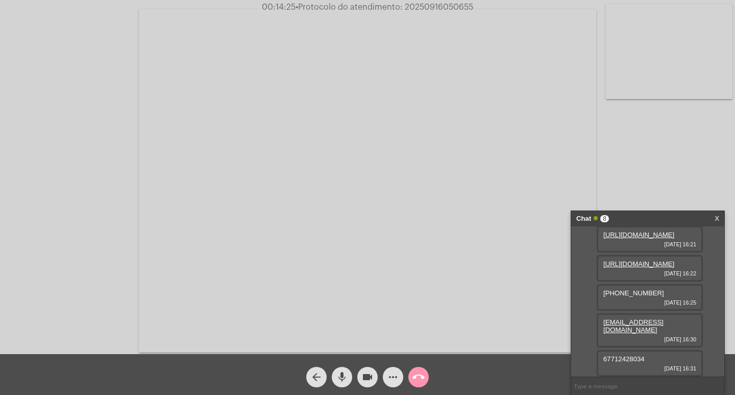
click at [622, 353] on div "67712428034 [DATE] 16:31" at bounding box center [650, 363] width 106 height 27
click at [621, 356] on span "67712428034" at bounding box center [624, 359] width 41 height 8
paste input "552314"
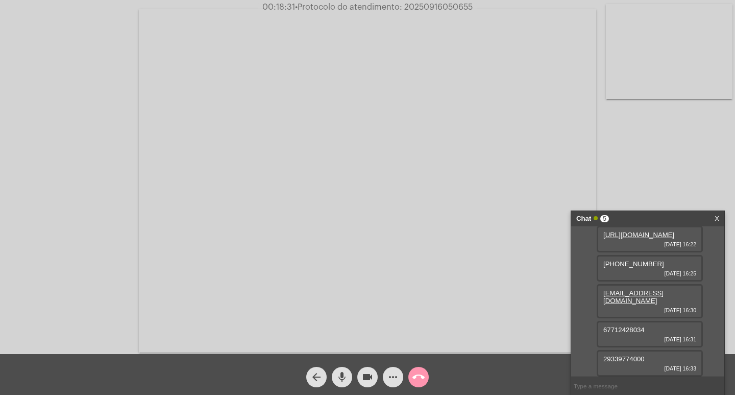
type input "552314"
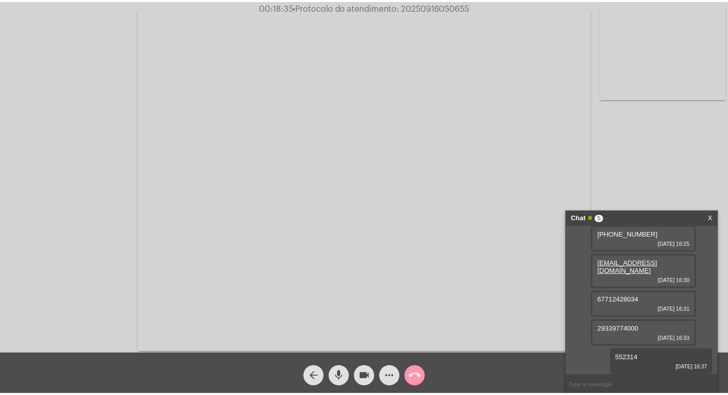
scroll to position [235, 0]
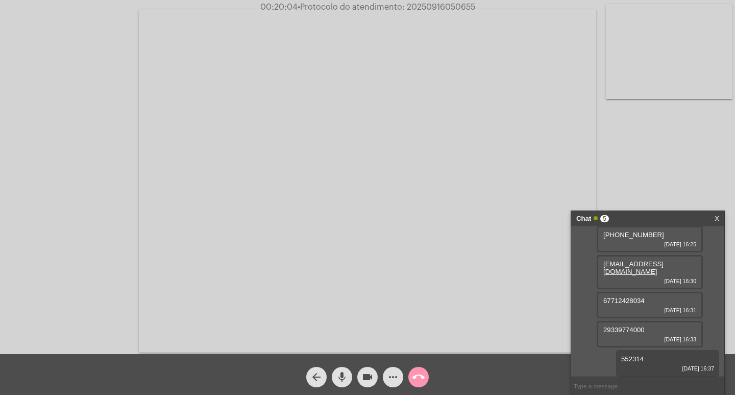
click at [416, 377] on mat-icon "call_end" at bounding box center [419, 377] width 12 height 12
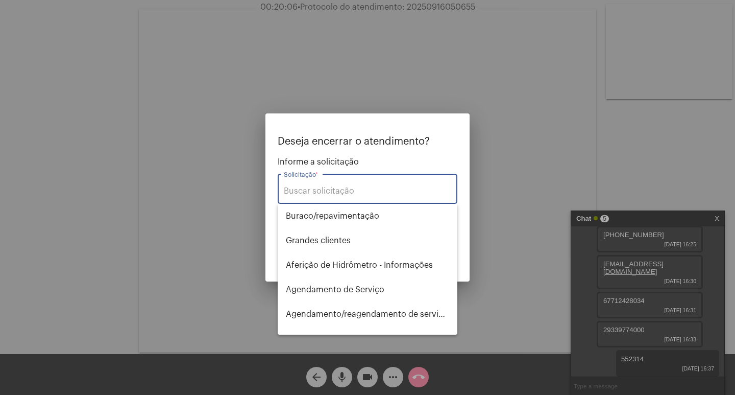
click at [323, 186] on input "Solicitação *" at bounding box center [368, 190] width 168 height 9
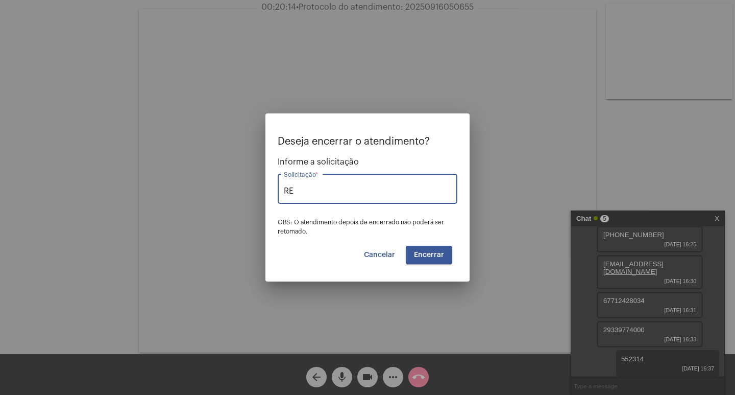
type input "R"
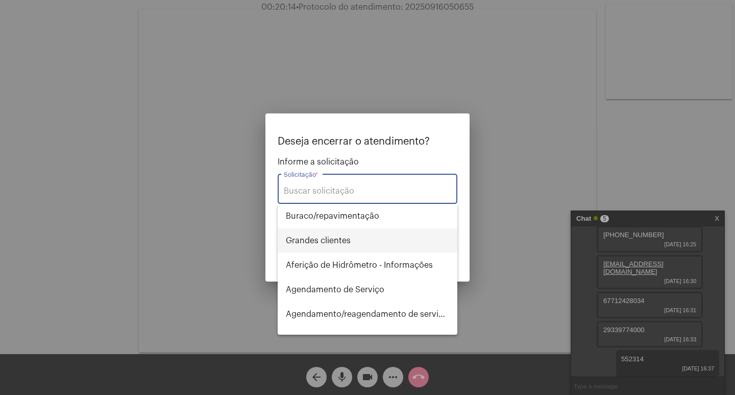
click at [331, 240] on span "⁠Grandes clientes" at bounding box center [367, 240] width 163 height 25
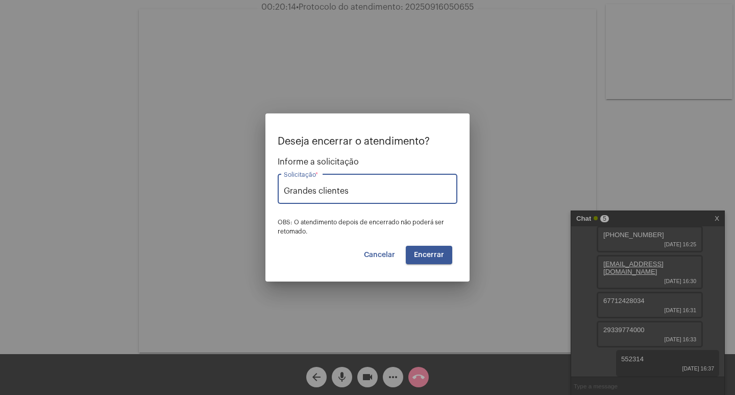
click at [435, 255] on span "Encerrar" at bounding box center [429, 254] width 30 height 7
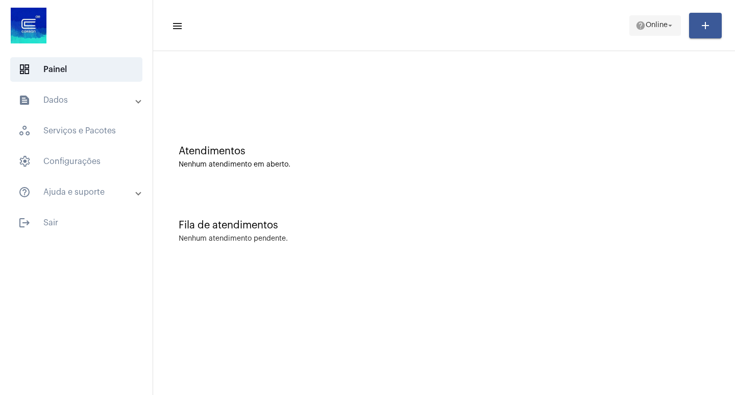
click at [644, 20] on span "help Online arrow_drop_down" at bounding box center [655, 25] width 39 height 18
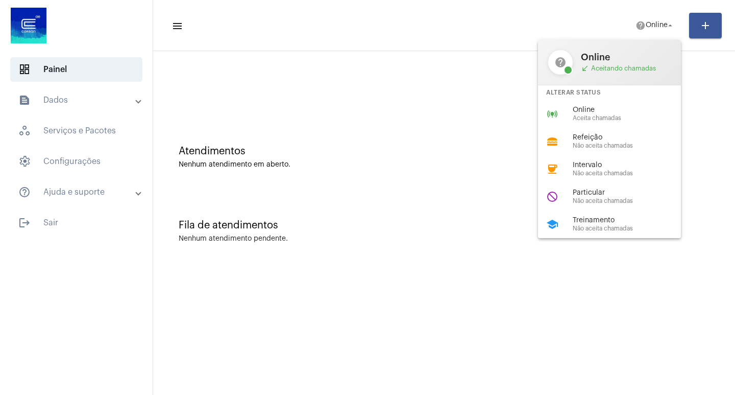
click at [593, 197] on div "Particular Não aceita chamadas" at bounding box center [631, 196] width 116 height 15
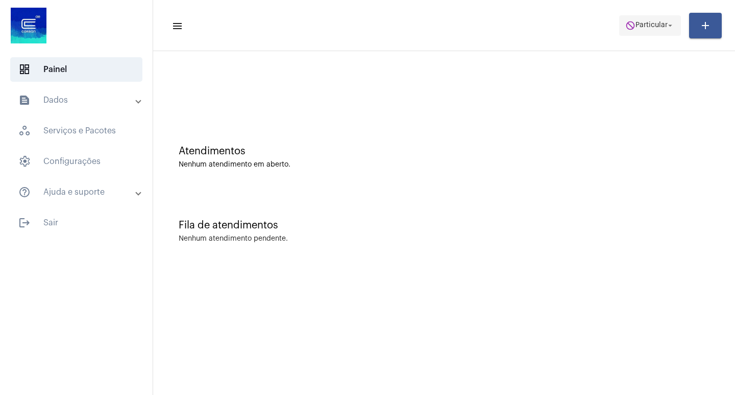
click at [640, 25] on span "Particular" at bounding box center [652, 25] width 32 height 7
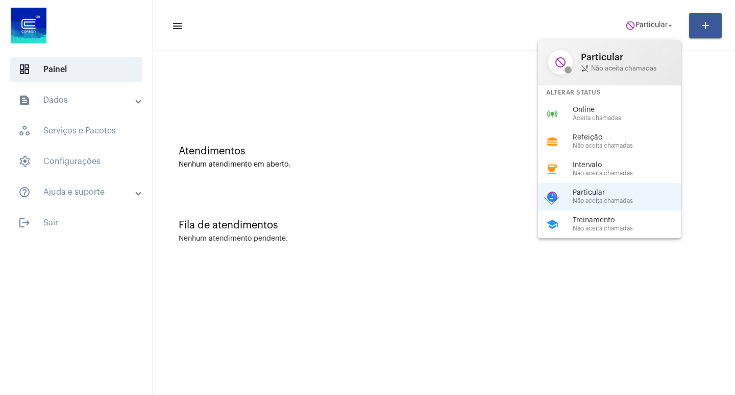
drag, startPoint x: 611, startPoint y: 113, endPoint x: 589, endPoint y: 94, distance: 29.0
click at [611, 113] on span "Online" at bounding box center [631, 110] width 116 height 8
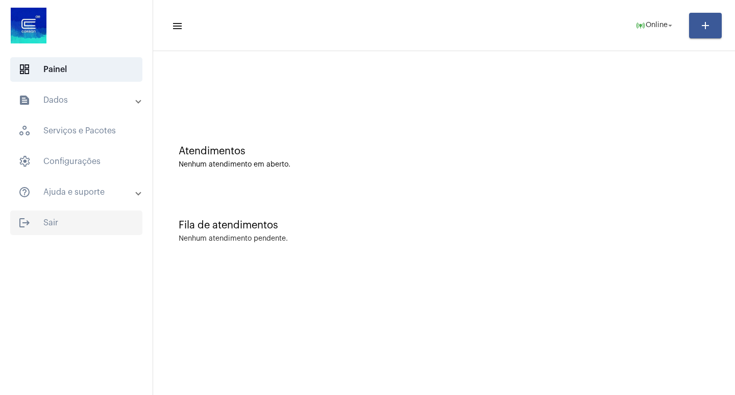
click at [45, 220] on span "logout Sair" at bounding box center [76, 222] width 132 height 25
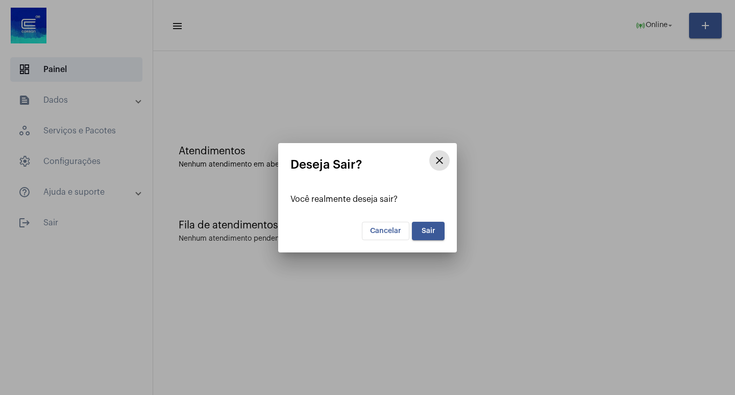
click at [433, 228] on span "Sair" at bounding box center [429, 230] width 14 height 7
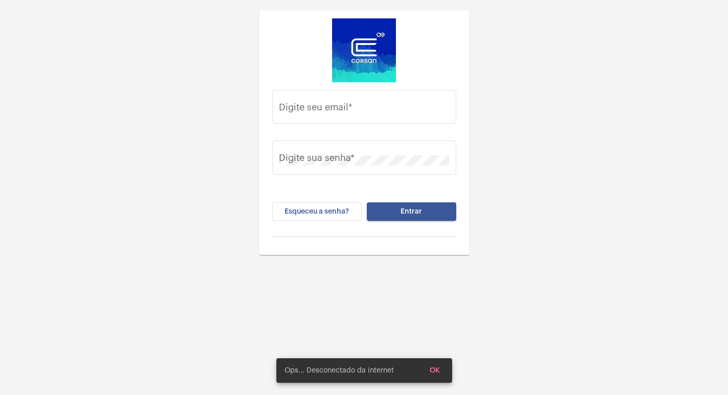
type input "[PERSON_NAME][EMAIL_ADDRESS][DOMAIN_NAME]"
